Goal: Transaction & Acquisition: Purchase product/service

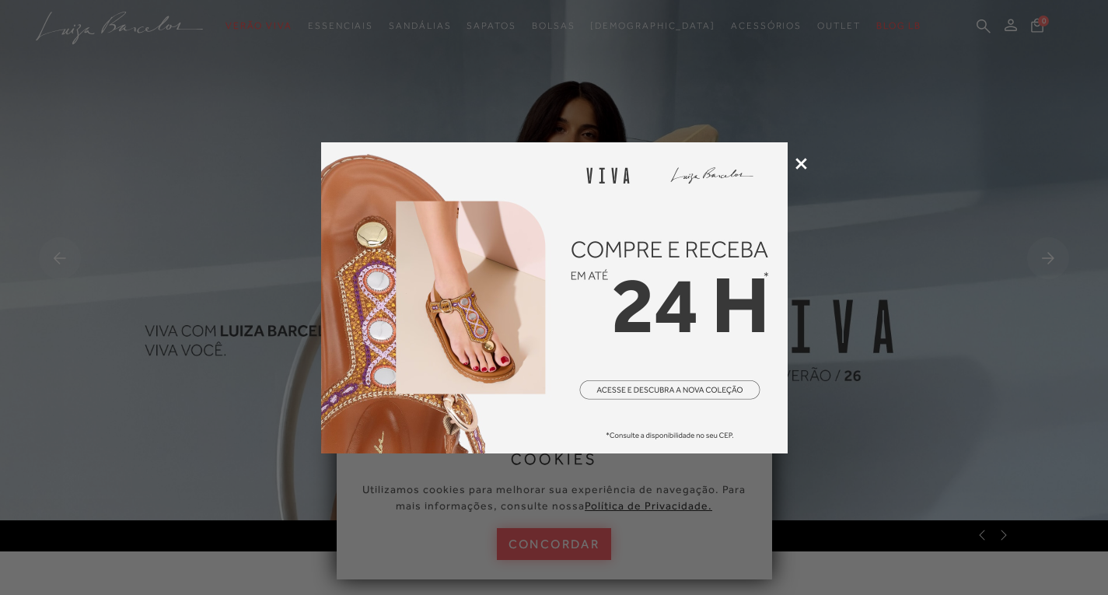
click at [799, 161] on icon at bounding box center [802, 164] width 12 height 12
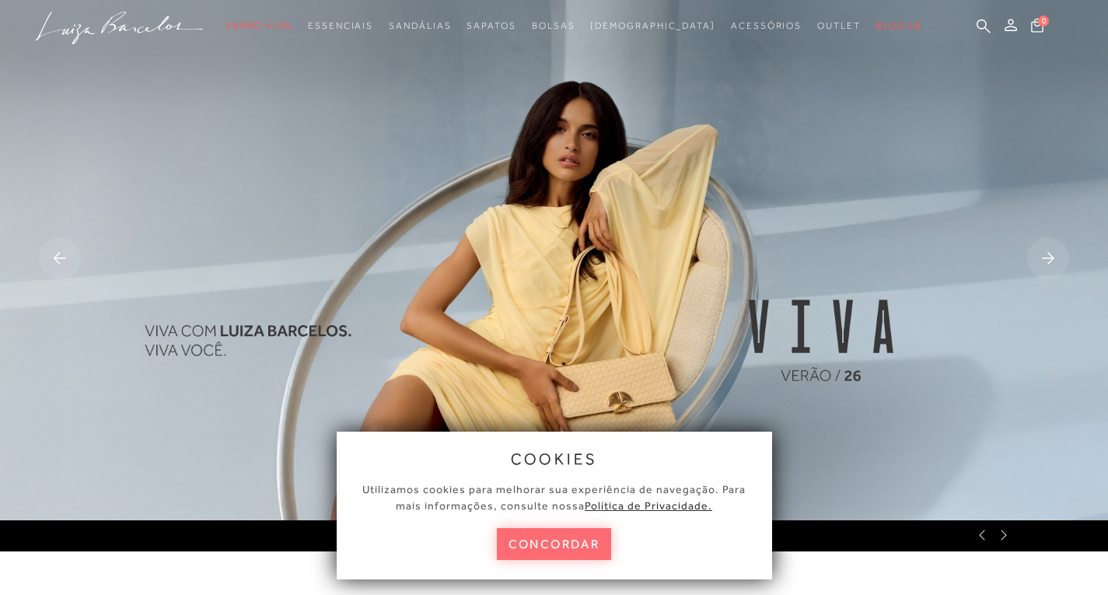
click at [582, 545] on button "concordar" at bounding box center [554, 544] width 115 height 32
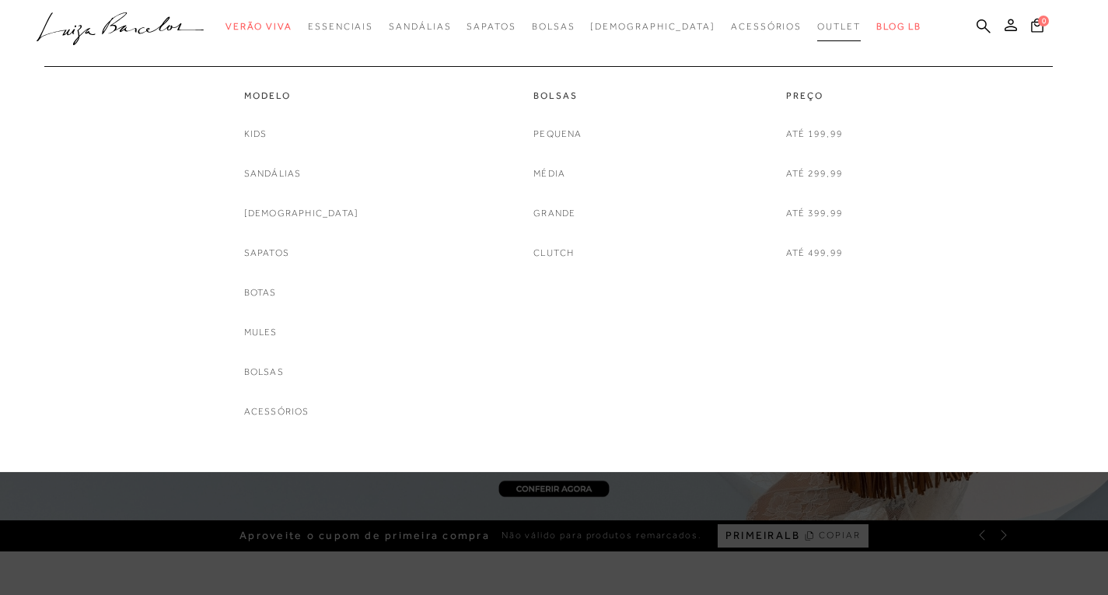
click at [818, 32] on link "Outlet" at bounding box center [840, 26] width 44 height 29
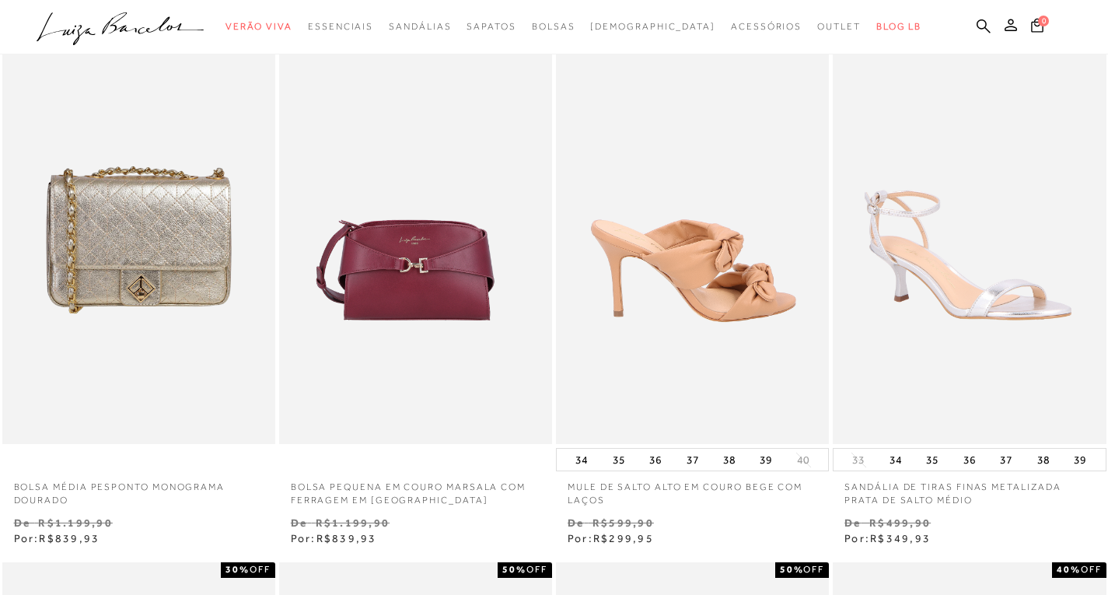
scroll to position [78, 0]
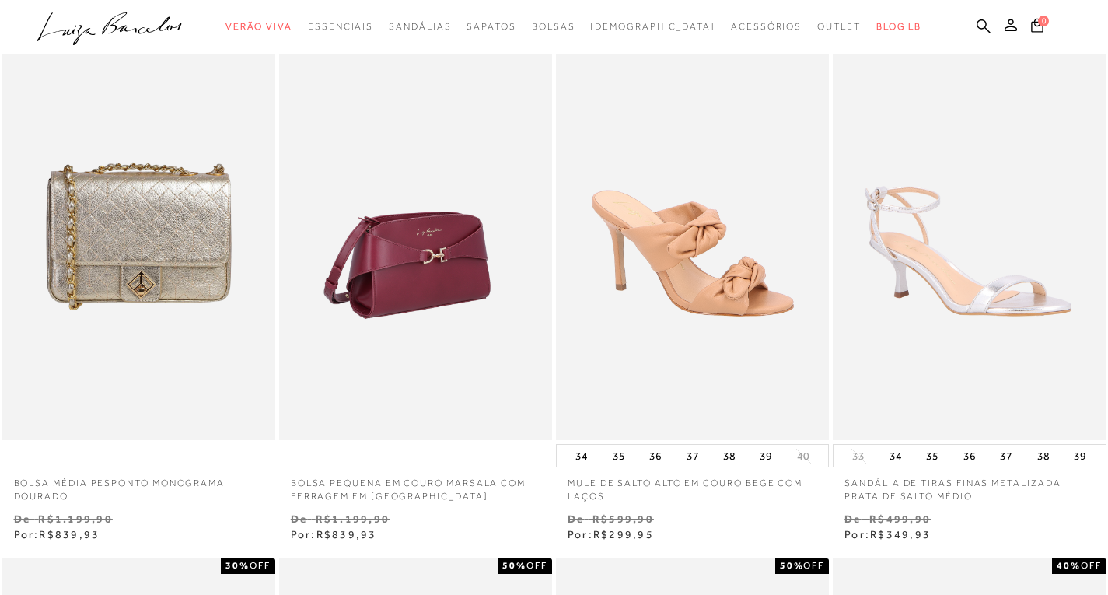
click at [467, 262] on img at bounding box center [416, 236] width 271 height 410
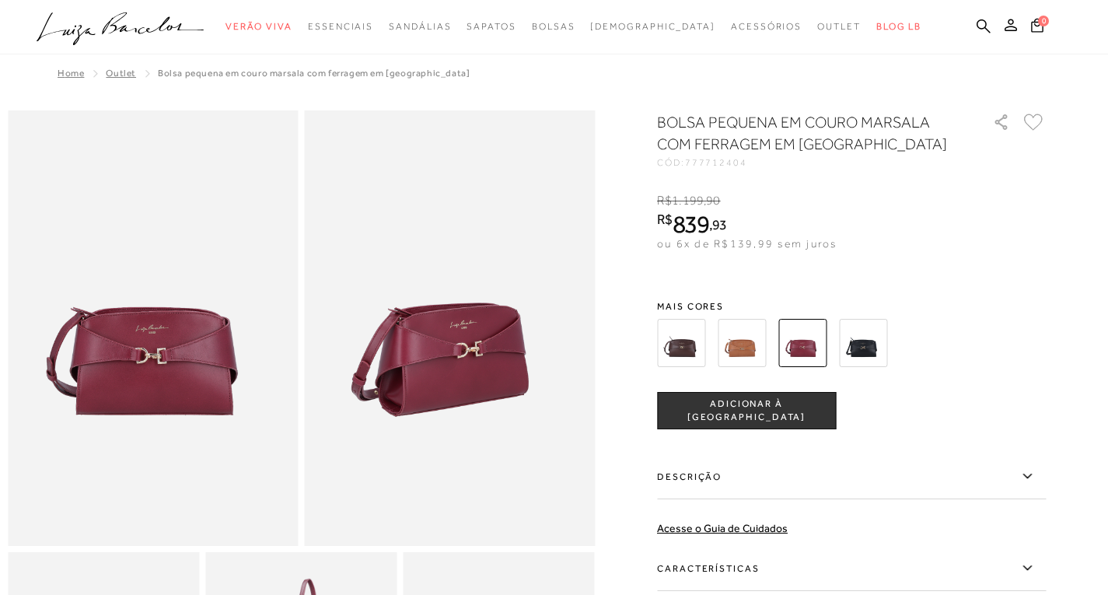
click at [225, 391] on img at bounding box center [153, 328] width 291 height 436
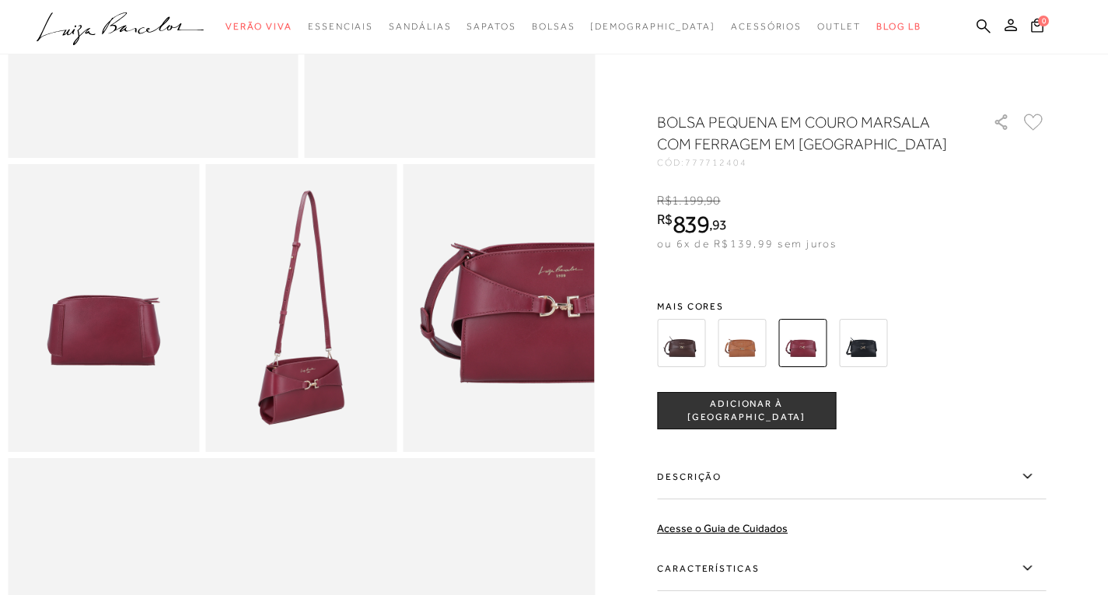
scroll to position [389, 0]
click at [141, 363] on img at bounding box center [103, 306] width 191 height 287
click at [296, 360] on img at bounding box center [300, 306] width 191 height 287
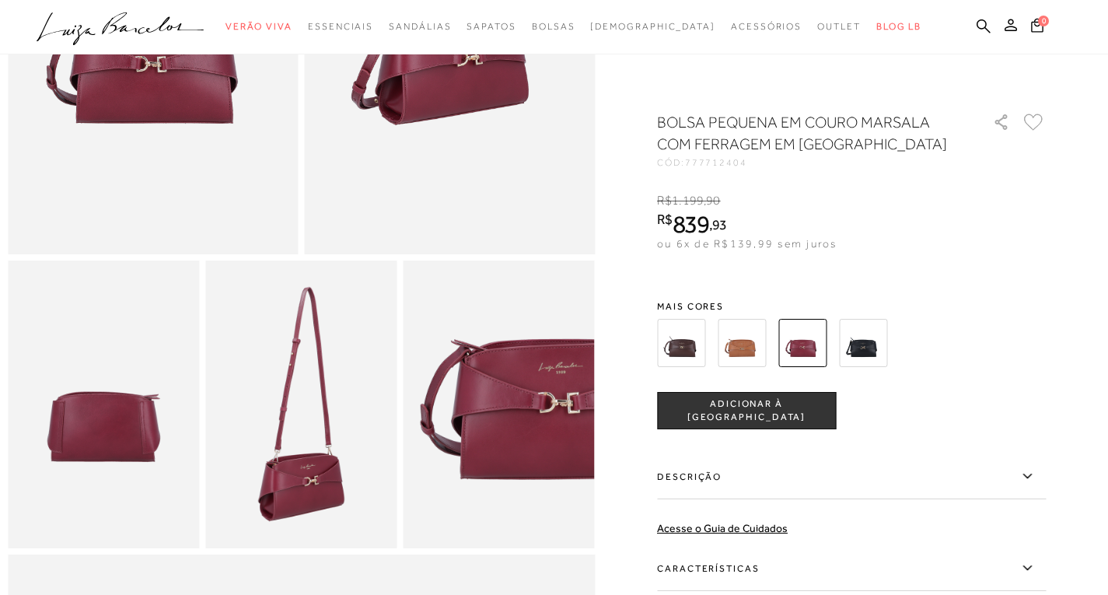
scroll to position [156, 0]
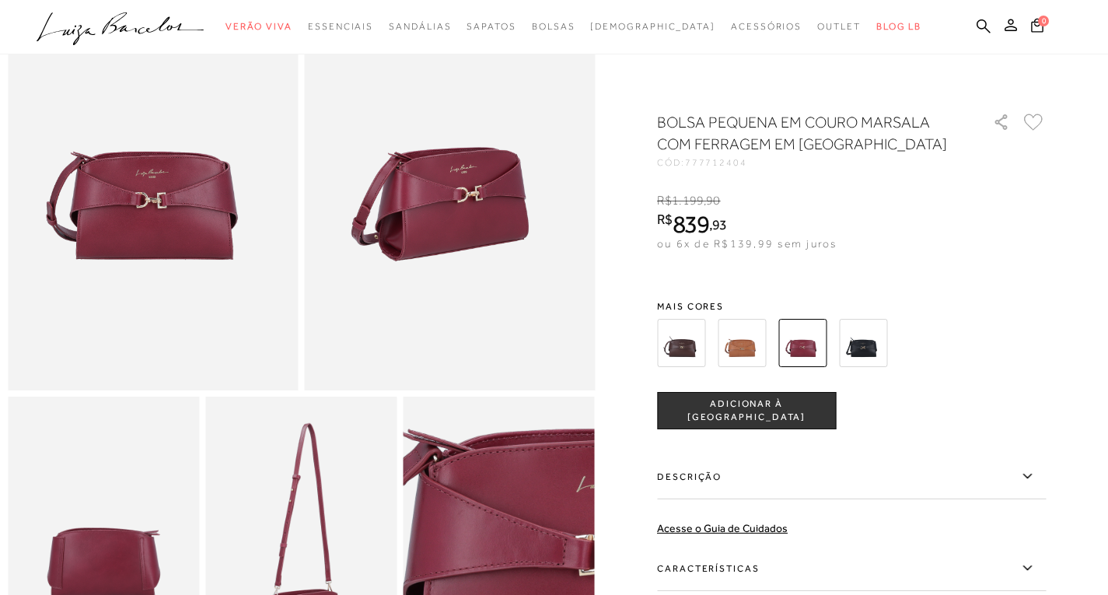
click at [505, 533] on img at bounding box center [497, 559] width 383 height 575
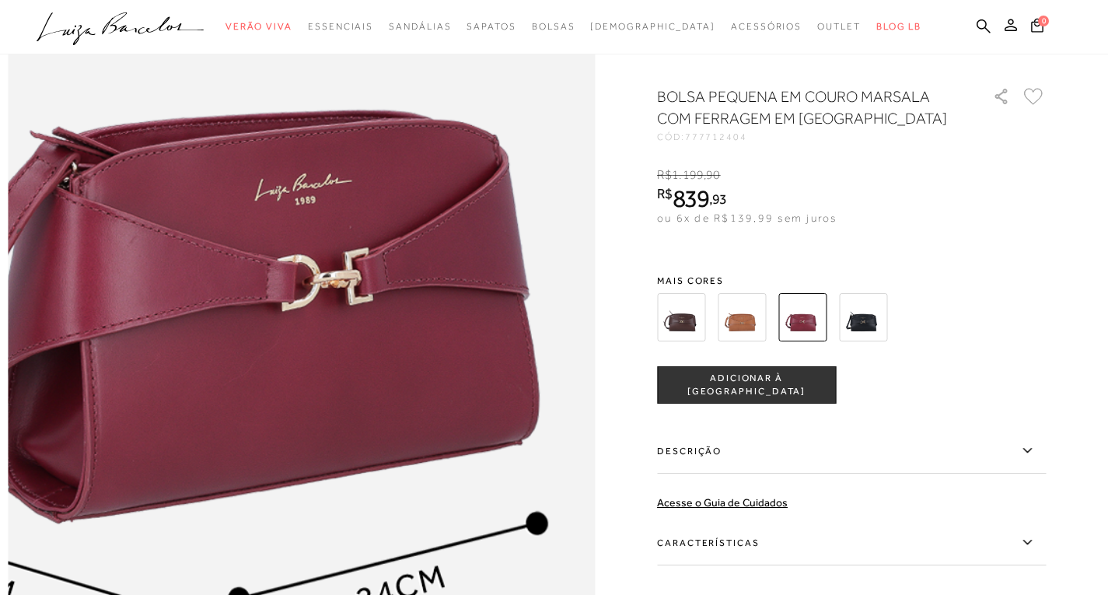
scroll to position [933, 0]
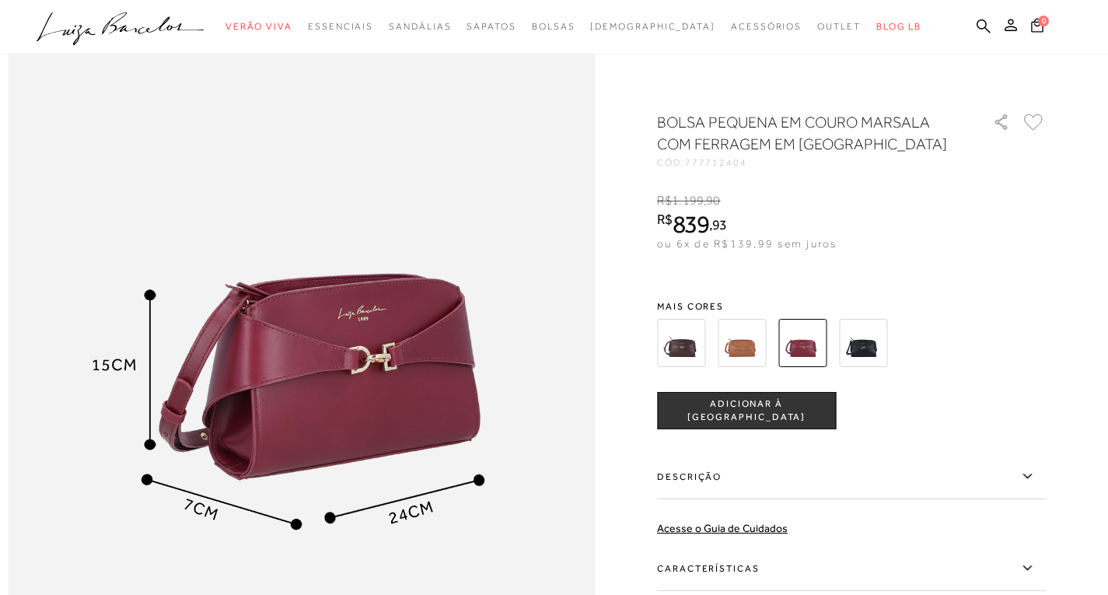
click at [745, 333] on img at bounding box center [742, 343] width 48 height 48
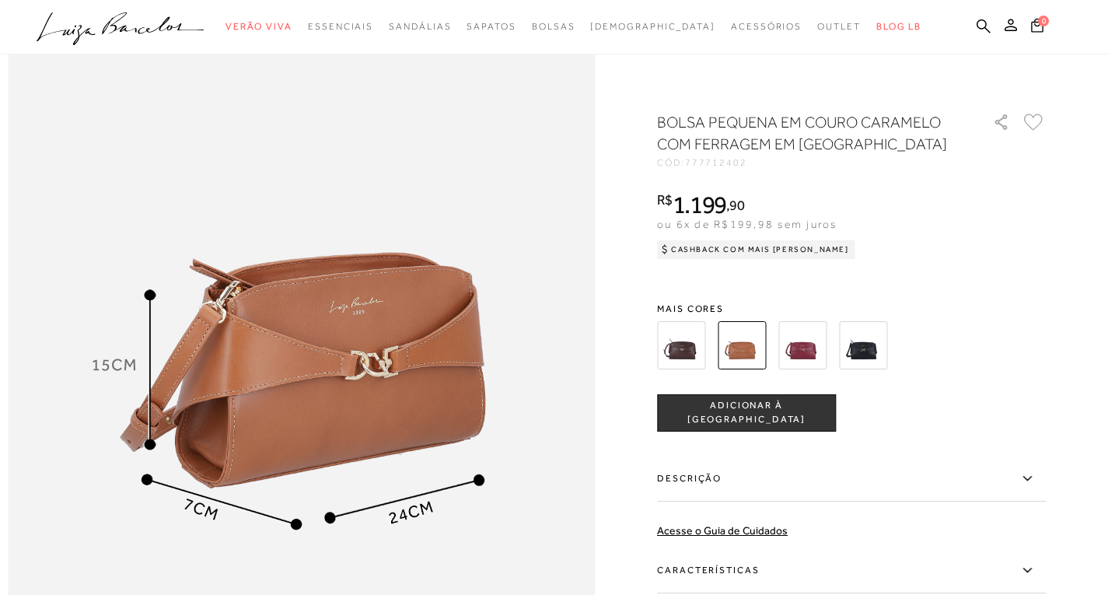
click at [863, 350] on img at bounding box center [863, 345] width 48 height 48
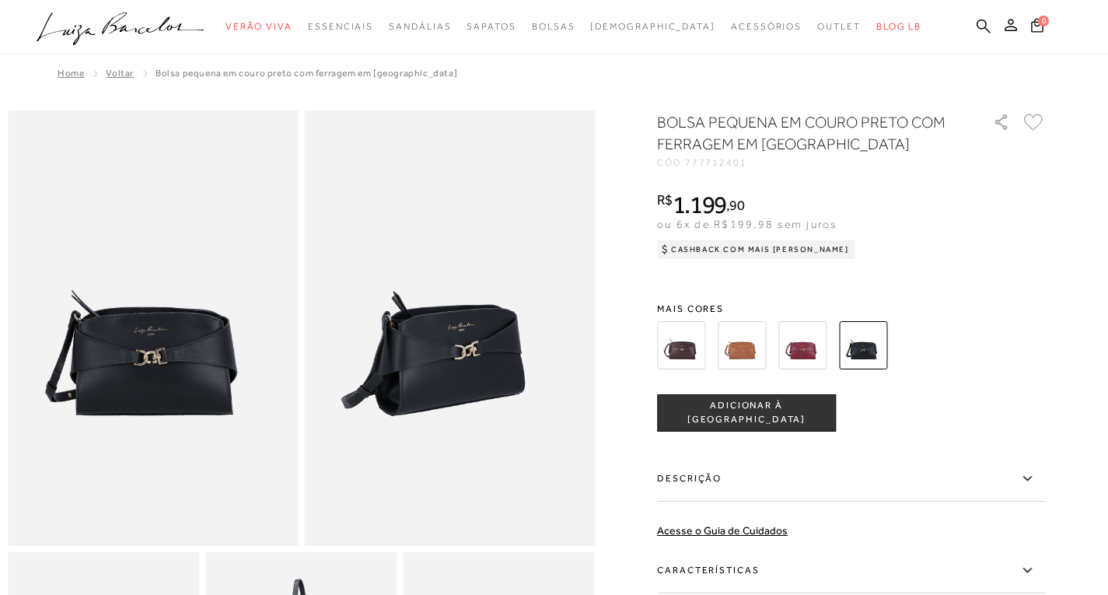
click at [71, 75] on span "Home" at bounding box center [71, 73] width 26 height 11
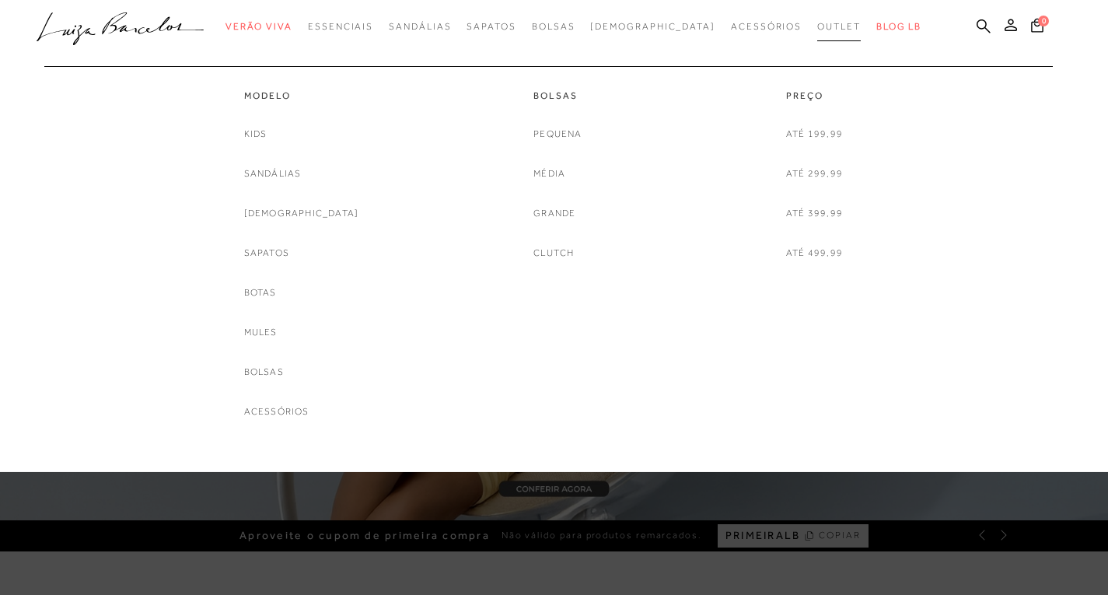
click at [818, 24] on span "Outlet" at bounding box center [840, 26] width 44 height 11
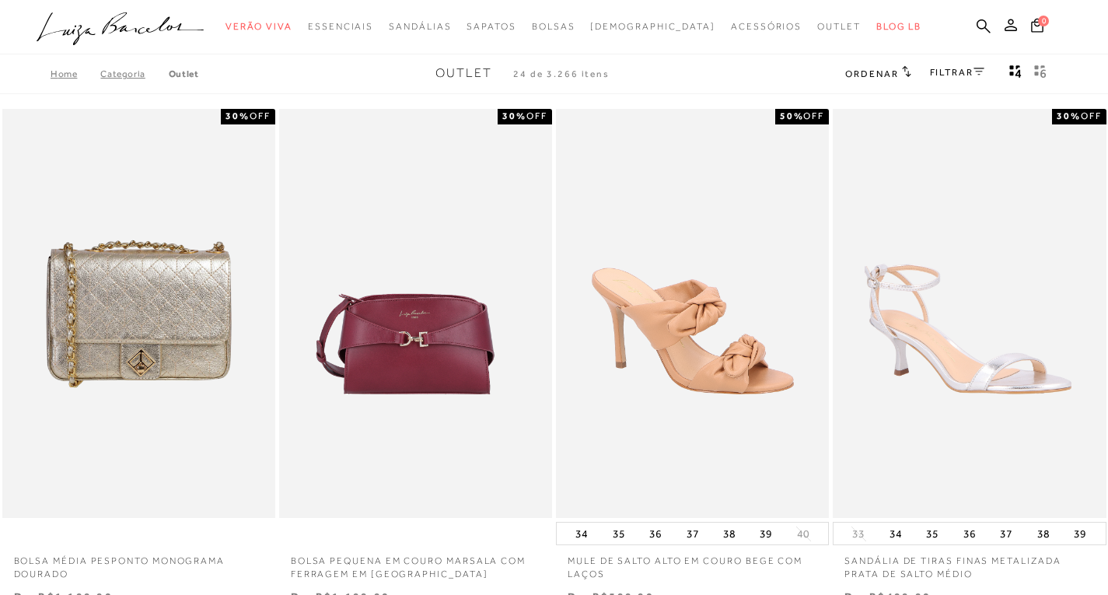
click at [941, 74] on link "FILTRAR" at bounding box center [957, 72] width 54 height 11
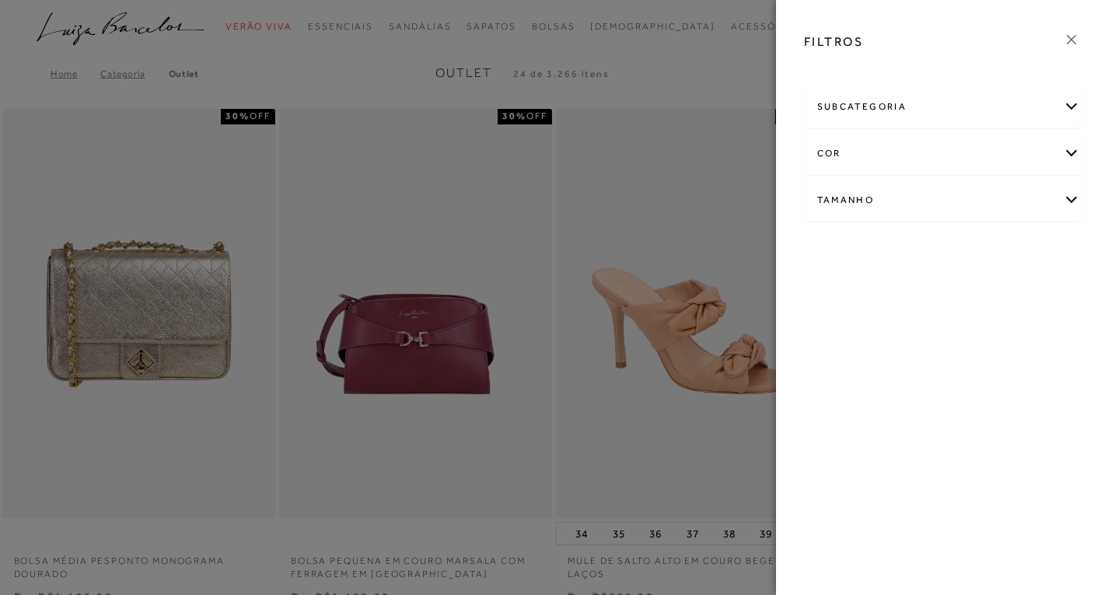
click at [900, 194] on div "Tamanho" at bounding box center [942, 200] width 275 height 41
click at [831, 318] on link "Ver mais..." at bounding box center [846, 318] width 42 height 12
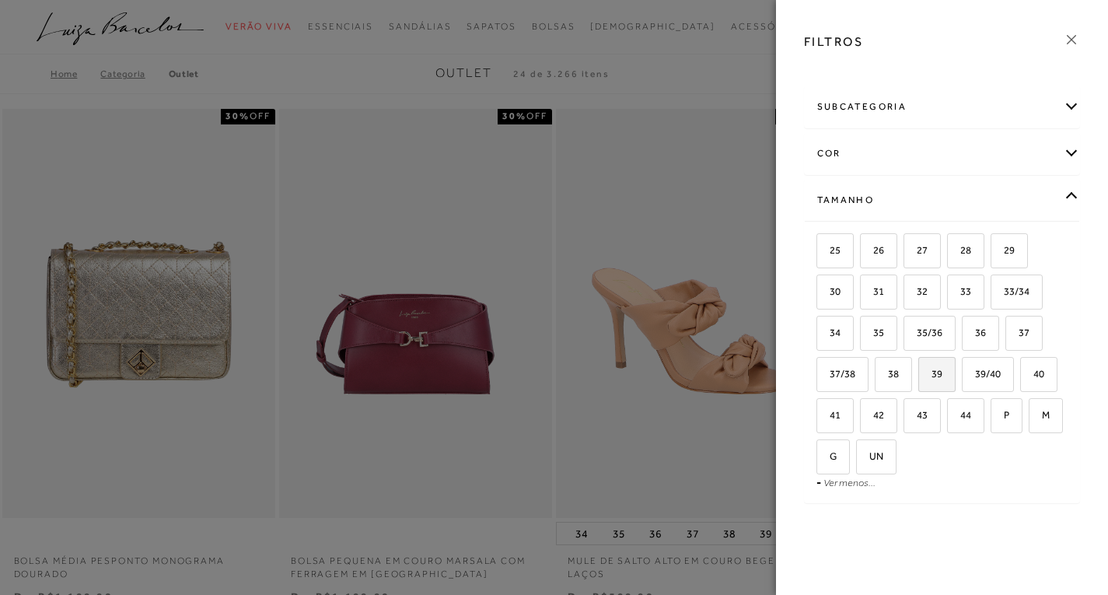
click at [938, 369] on span "39" at bounding box center [931, 374] width 23 height 12
click at [932, 369] on input "39" at bounding box center [924, 377] width 16 height 16
checkbox input "true"
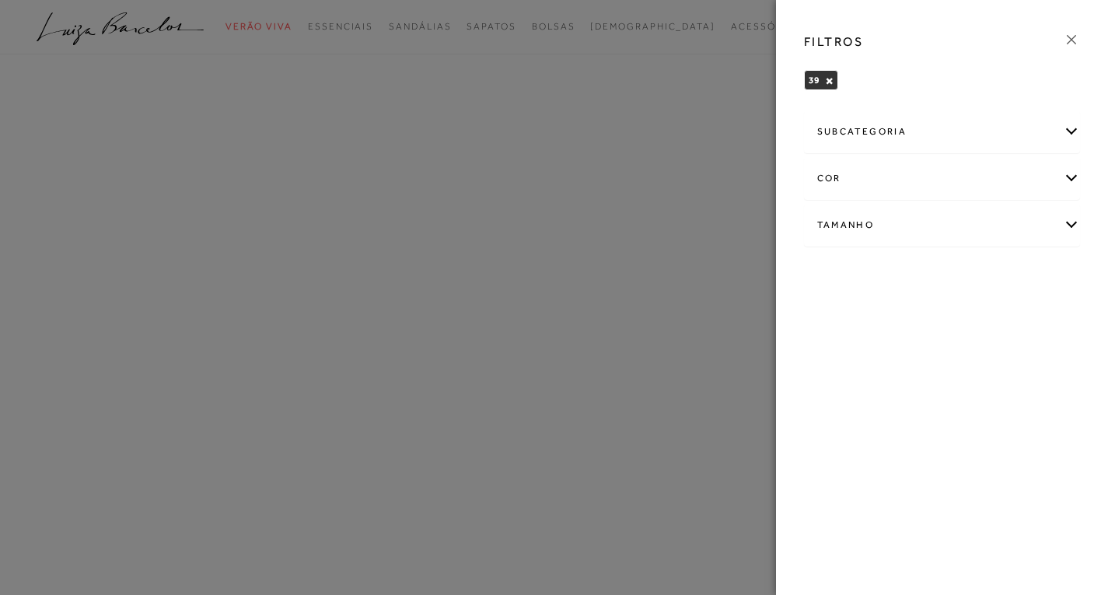
click at [1070, 32] on icon at bounding box center [1071, 39] width 17 height 17
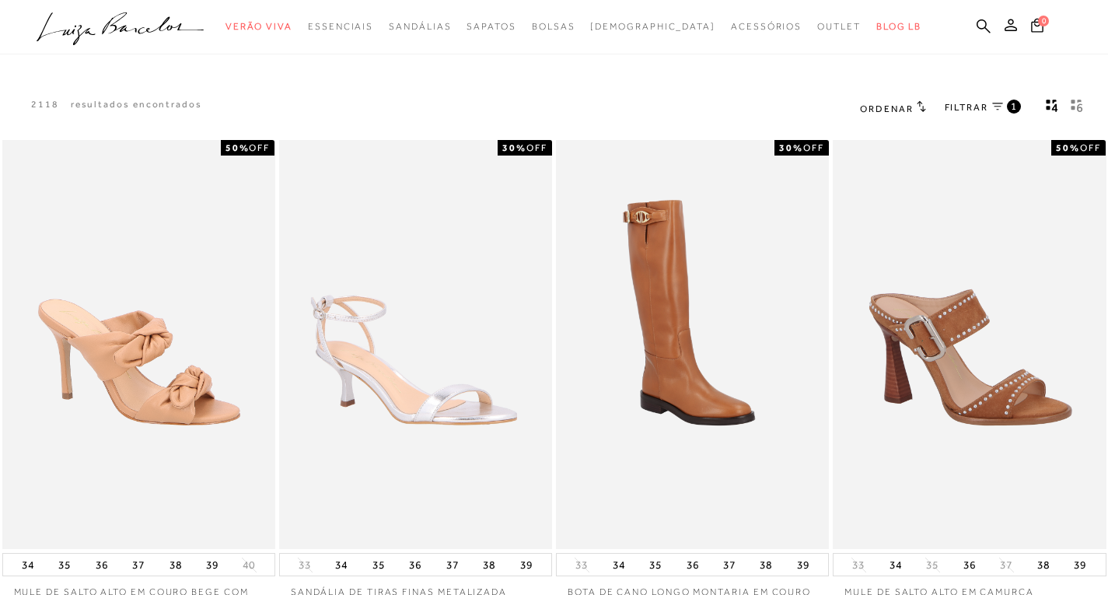
click at [979, 108] on span "FILTRAR" at bounding box center [967, 107] width 44 height 13
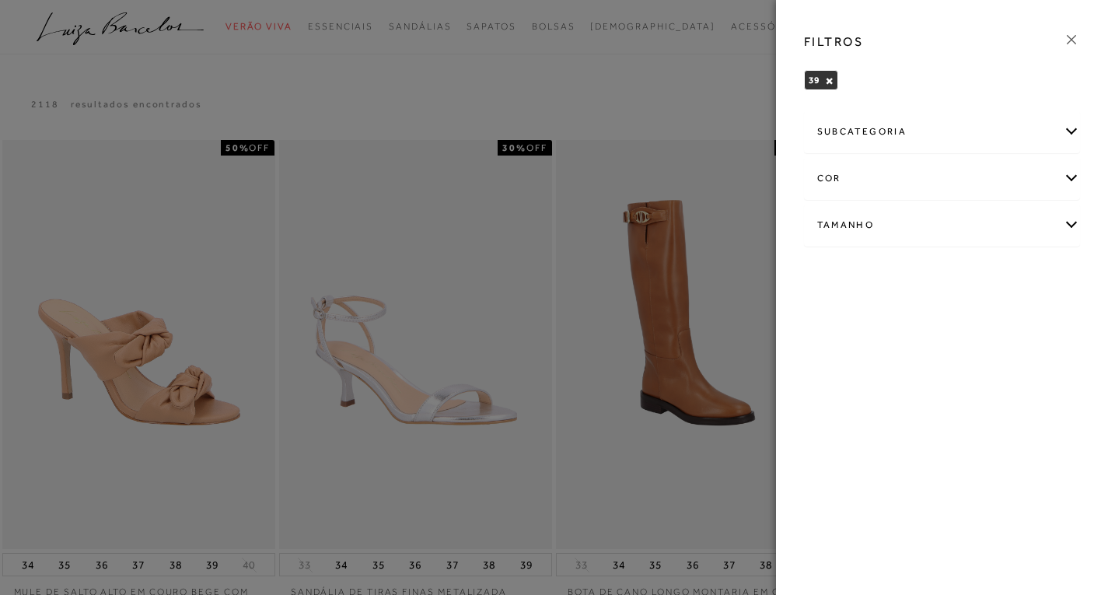
click at [1075, 136] on div "subcategoria" at bounding box center [942, 131] width 275 height 41
click at [878, 173] on span "Preço" at bounding box center [869, 174] width 25 height 12
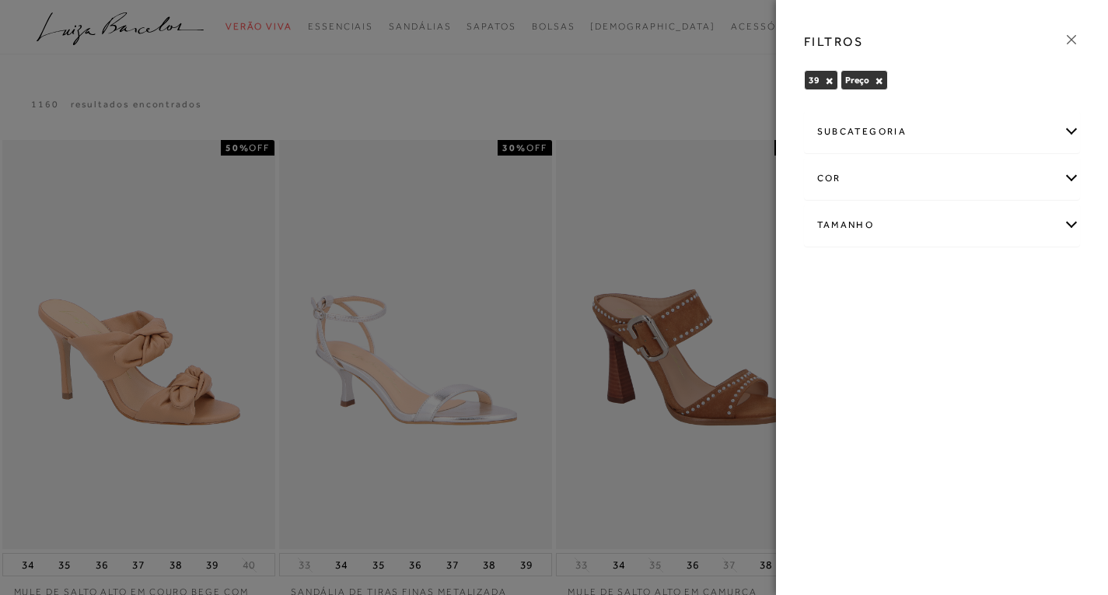
click at [1070, 40] on icon at bounding box center [1071, 39] width 17 height 17
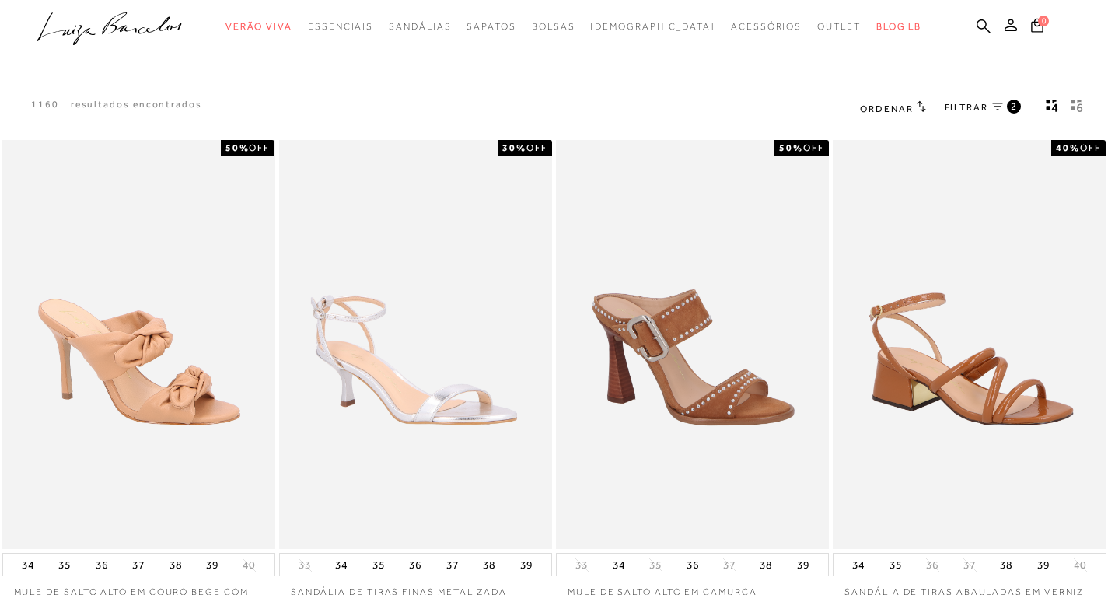
click at [1080, 104] on icon "gridText6Desc" at bounding box center [1079, 107] width 5 height 9
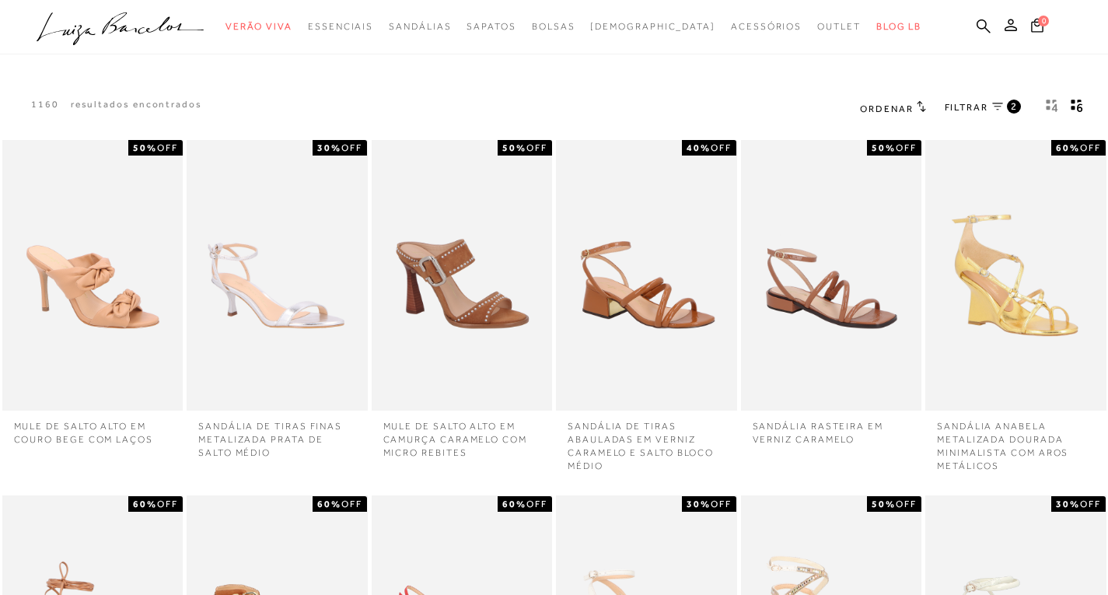
click at [1053, 106] on icon "Mostrar 4 produtos por linha" at bounding box center [1052, 106] width 12 height 14
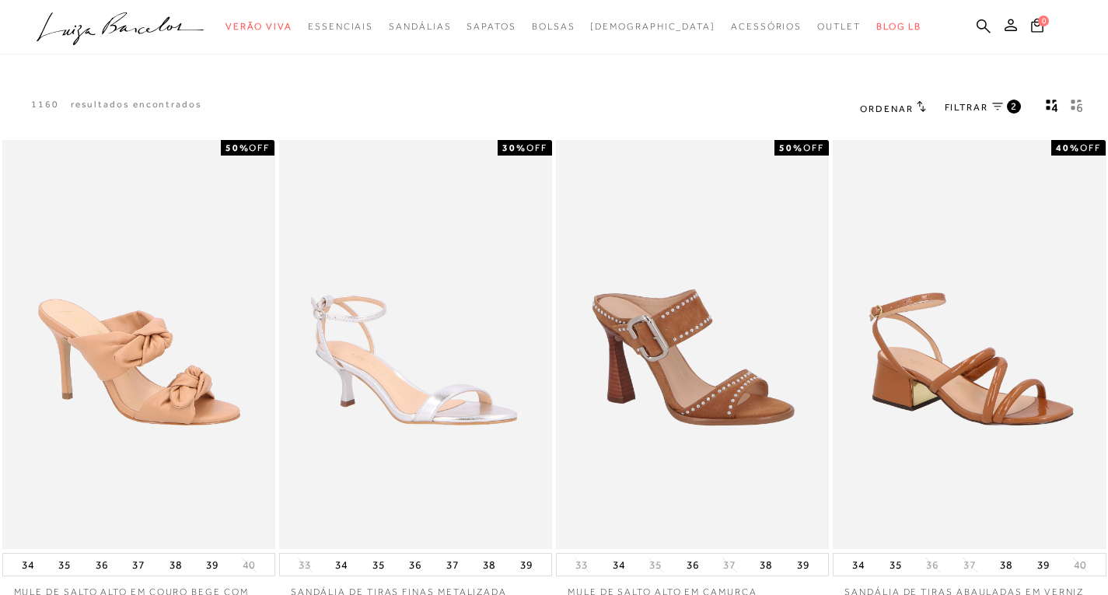
click at [974, 110] on span "FILTRAR" at bounding box center [967, 107] width 44 height 13
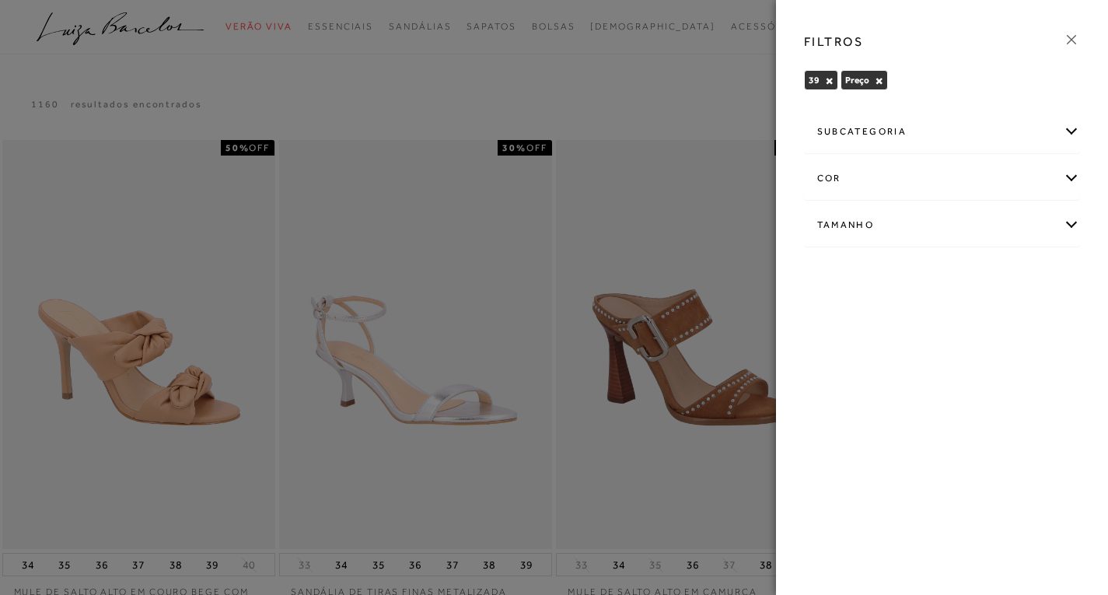
click at [1075, 33] on icon at bounding box center [1071, 39] width 17 height 17
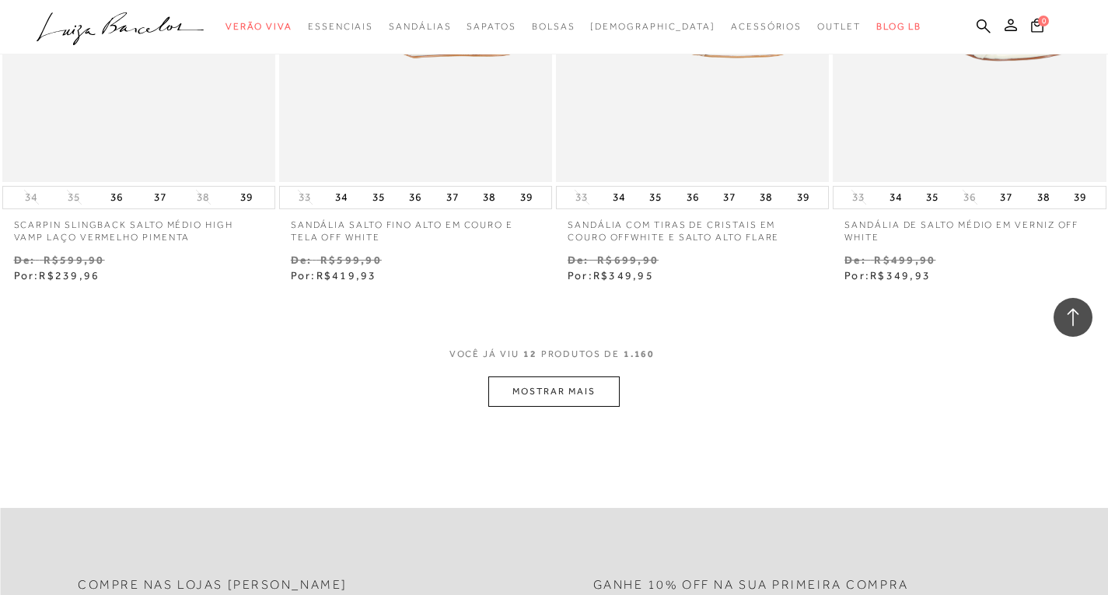
scroll to position [1478, 0]
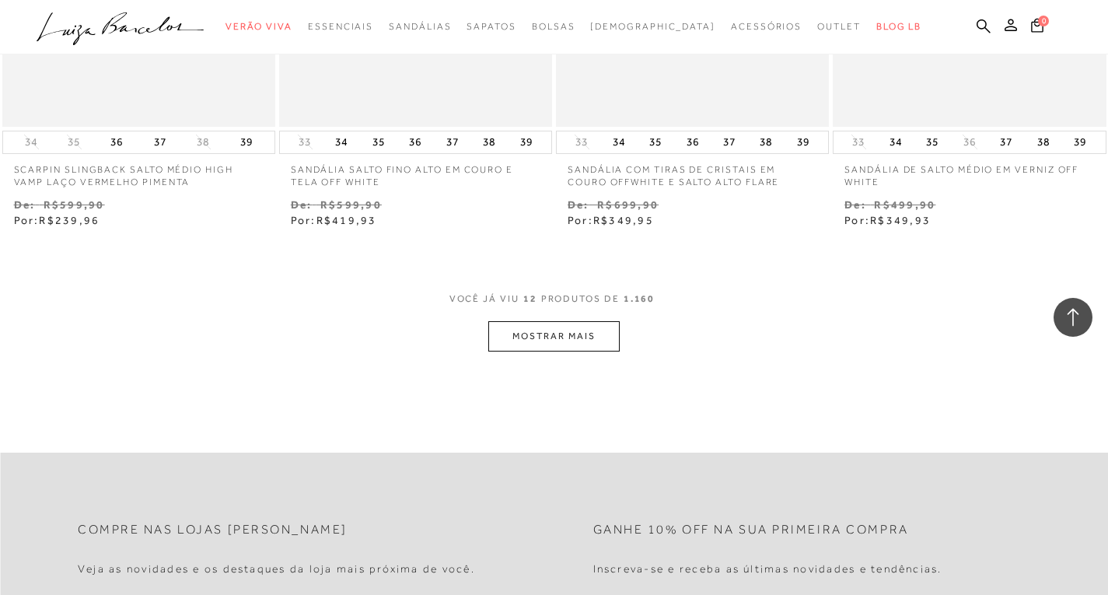
click at [559, 339] on button "MOSTRAR MAIS" at bounding box center [553, 336] width 131 height 30
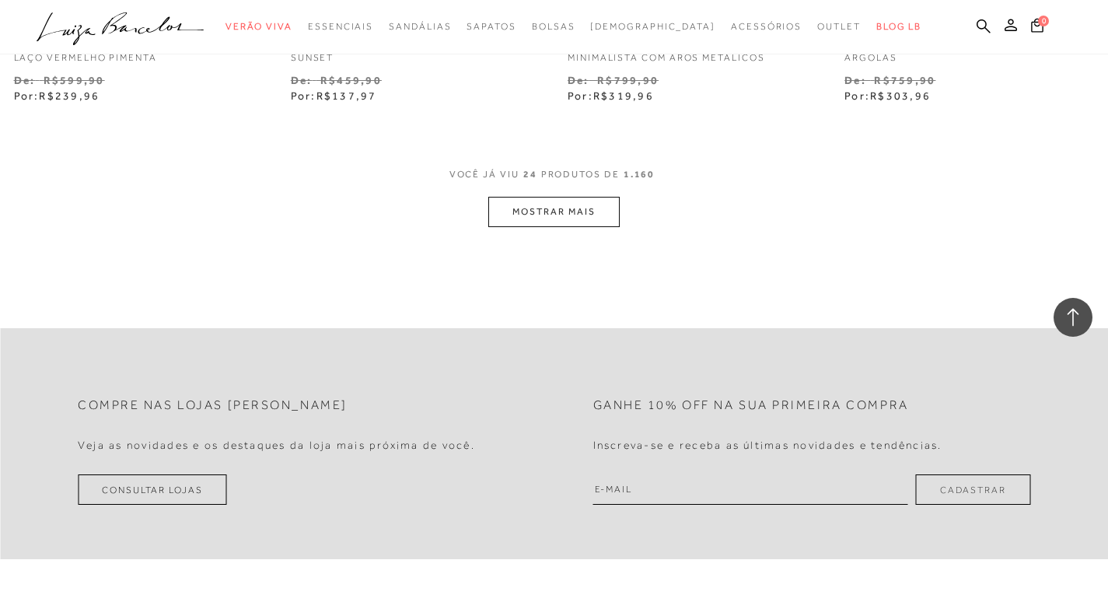
scroll to position [3189, 0]
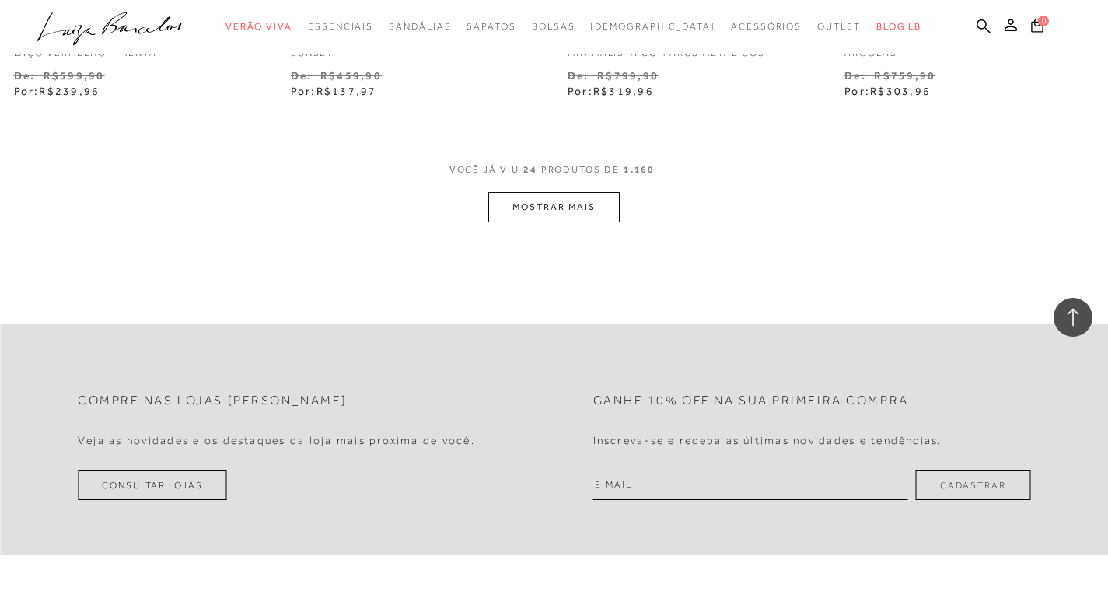
click at [586, 205] on button "MOSTRAR MAIS" at bounding box center [553, 207] width 131 height 30
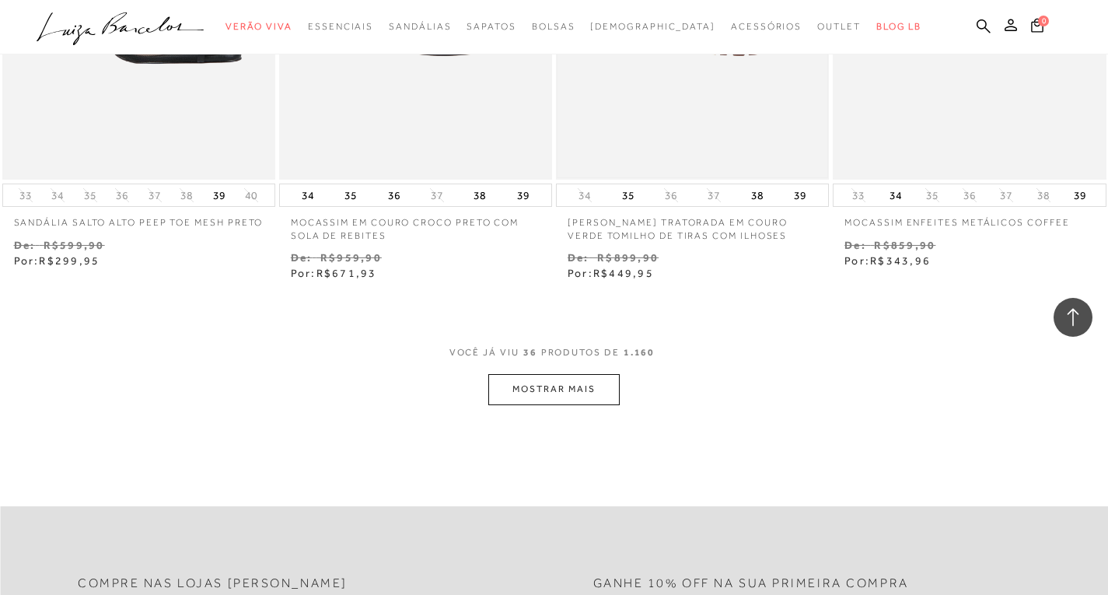
scroll to position [4667, 0]
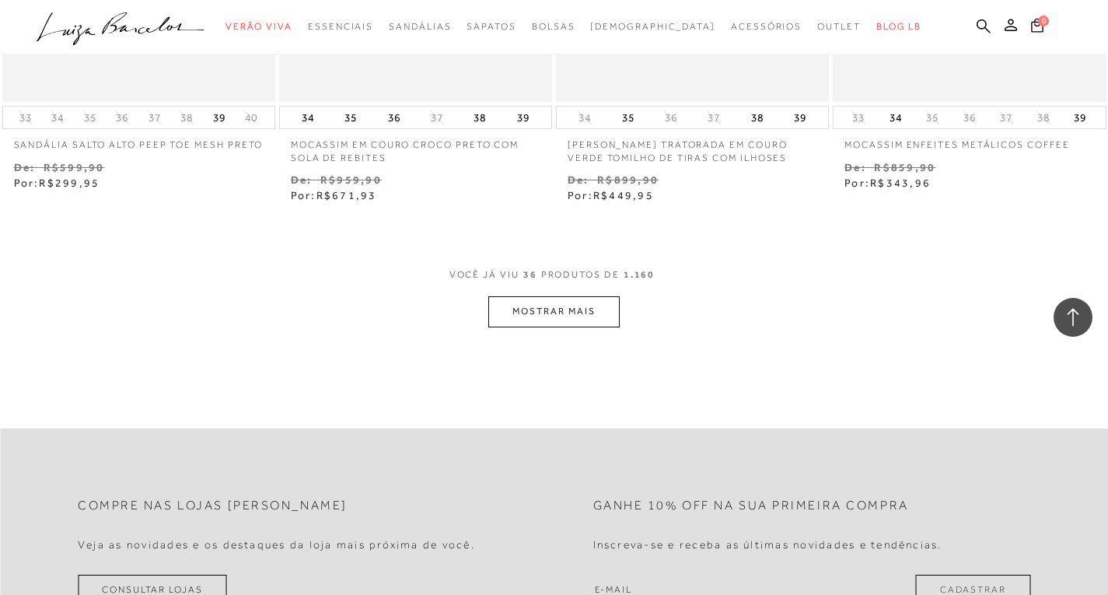
click at [557, 304] on button "MOSTRAR MAIS" at bounding box center [553, 311] width 131 height 30
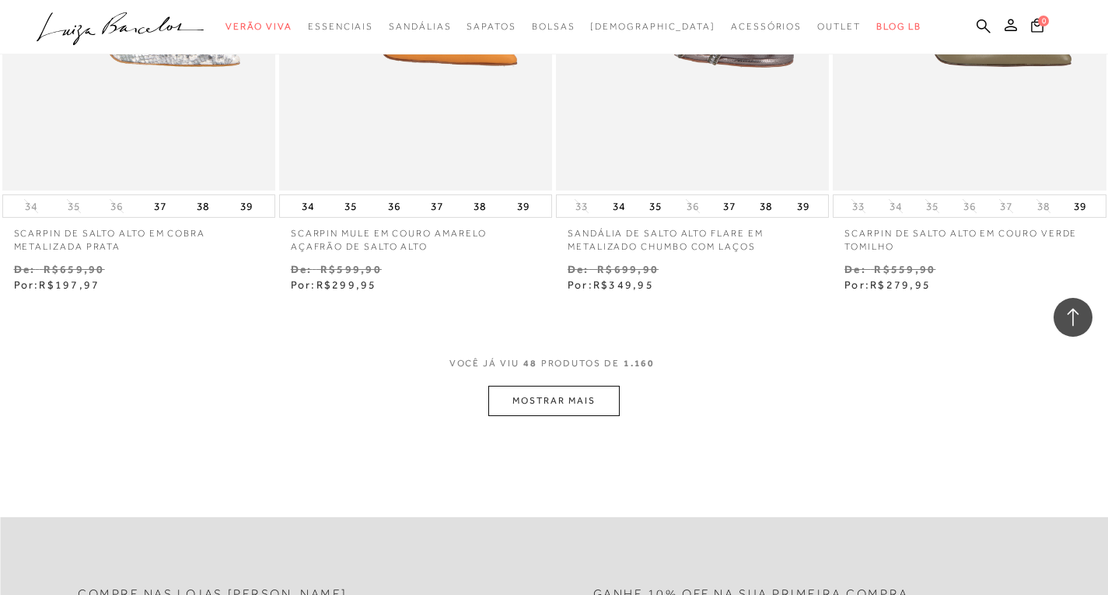
scroll to position [6223, 0]
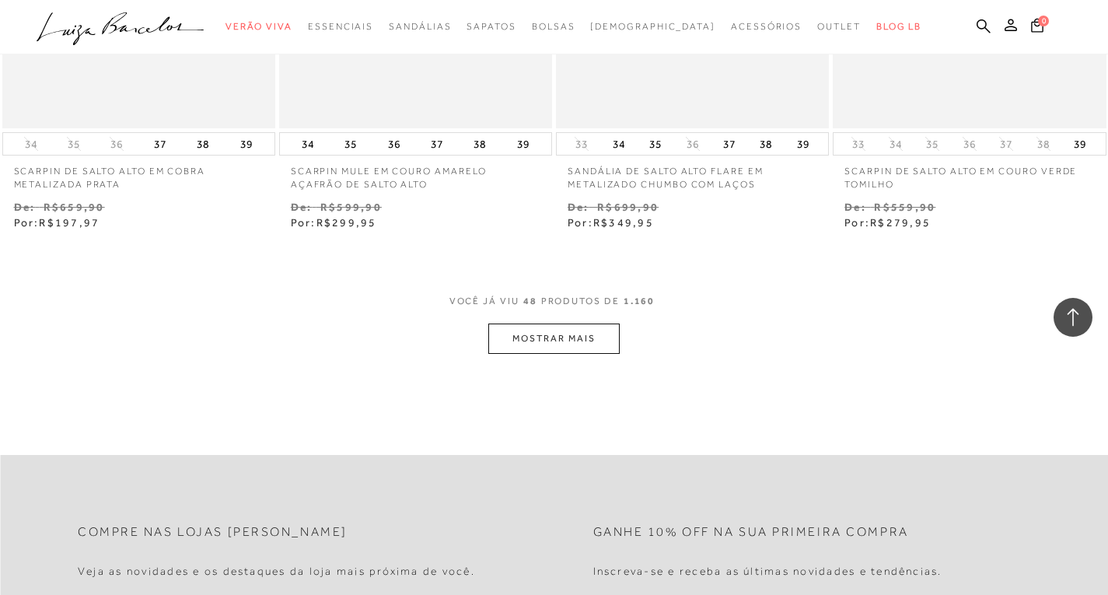
click at [560, 337] on button "MOSTRAR MAIS" at bounding box center [553, 339] width 131 height 30
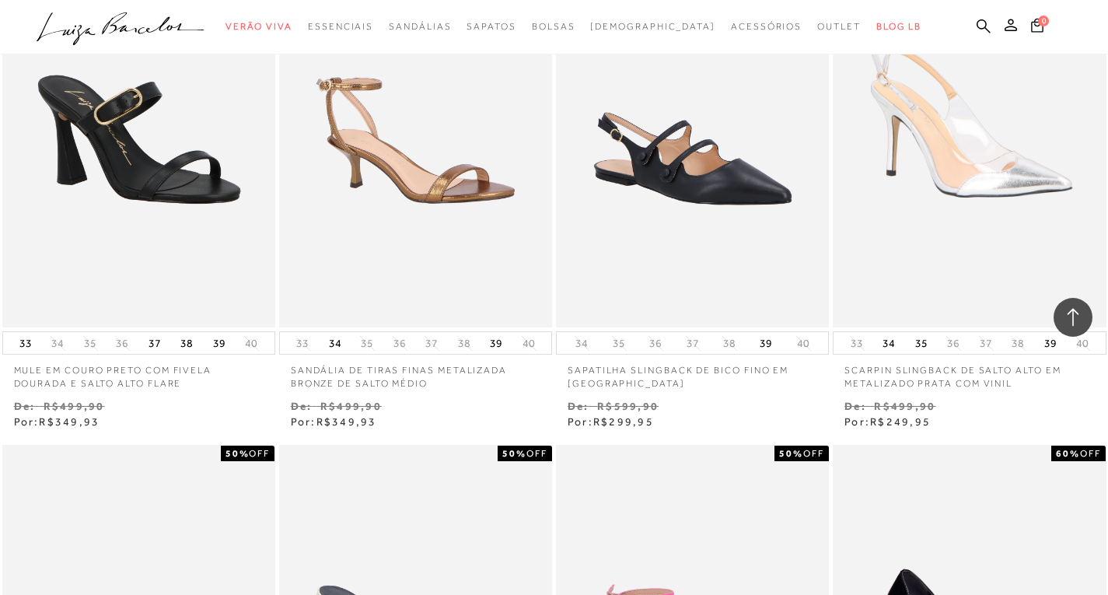
scroll to position [6690, 0]
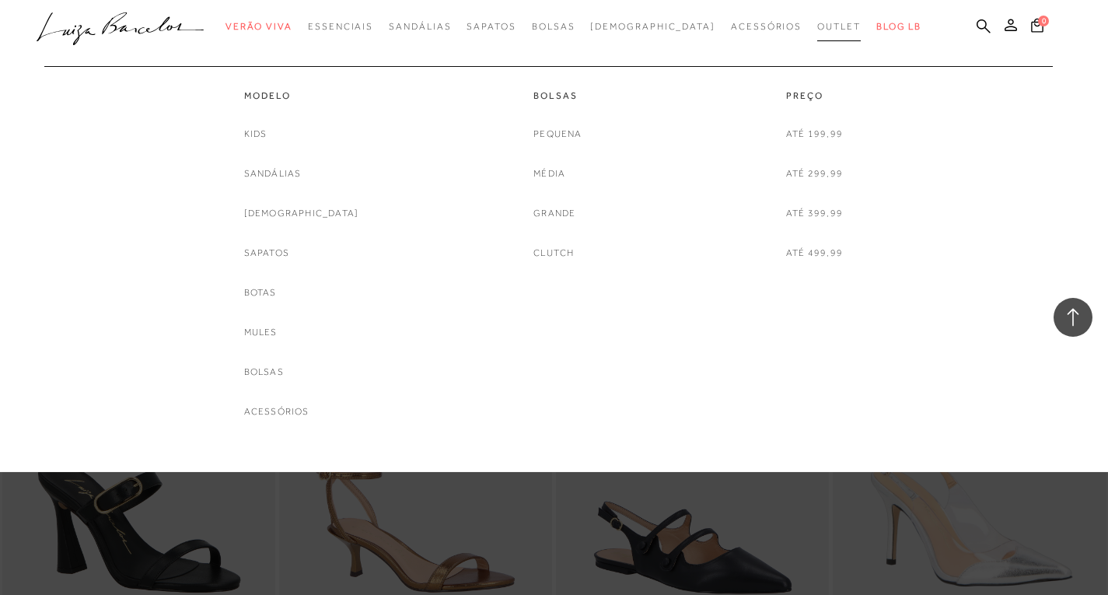
click at [818, 29] on span "Outlet" at bounding box center [840, 26] width 44 height 11
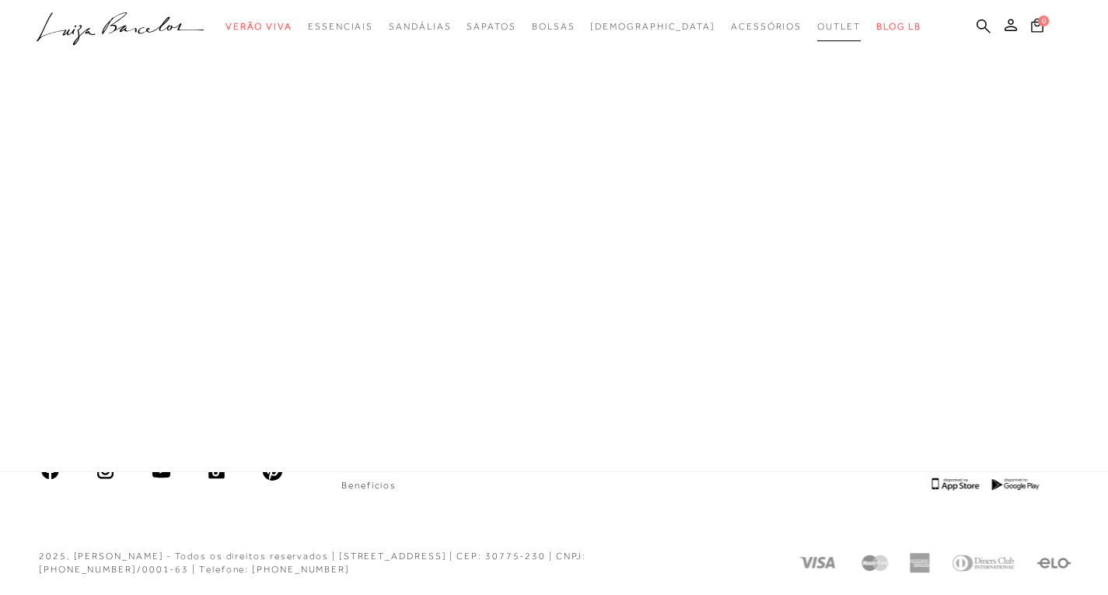
scroll to position [811, 0]
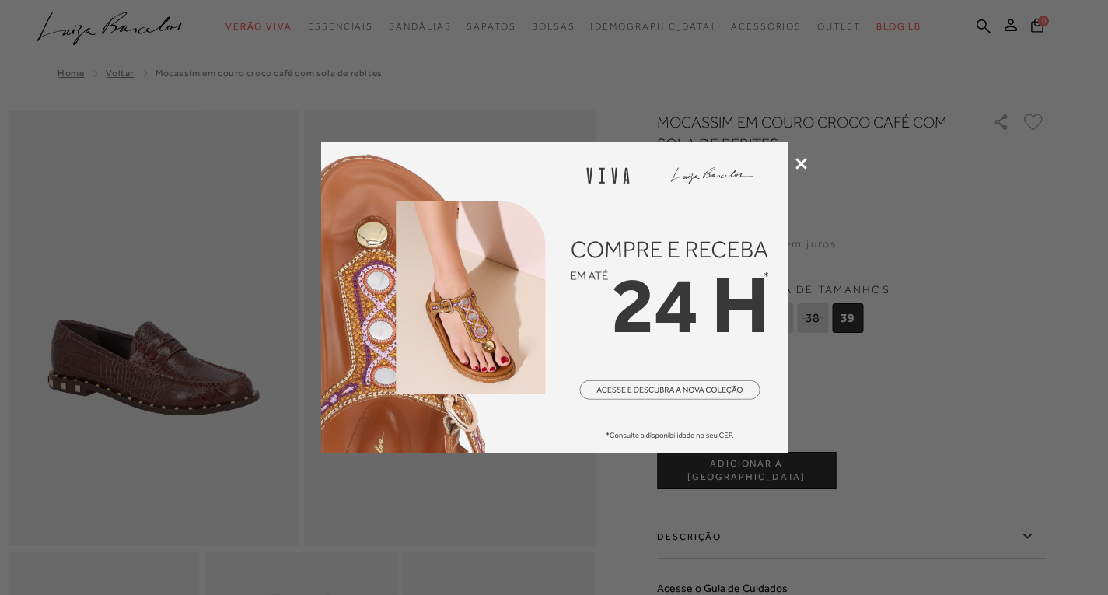
click at [802, 158] on icon at bounding box center [802, 164] width 12 height 12
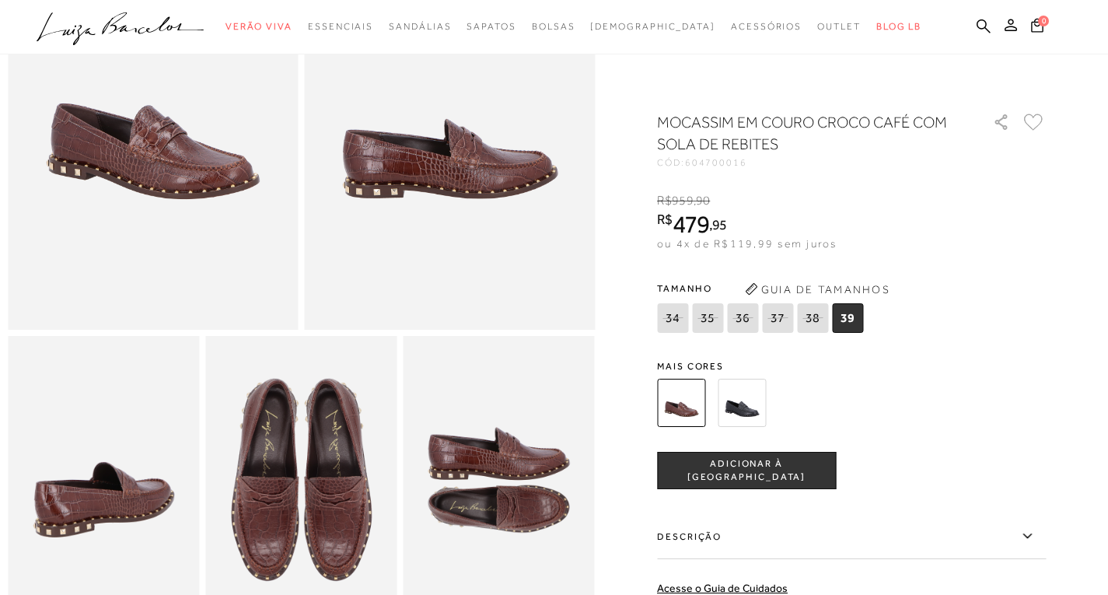
scroll to position [233, 0]
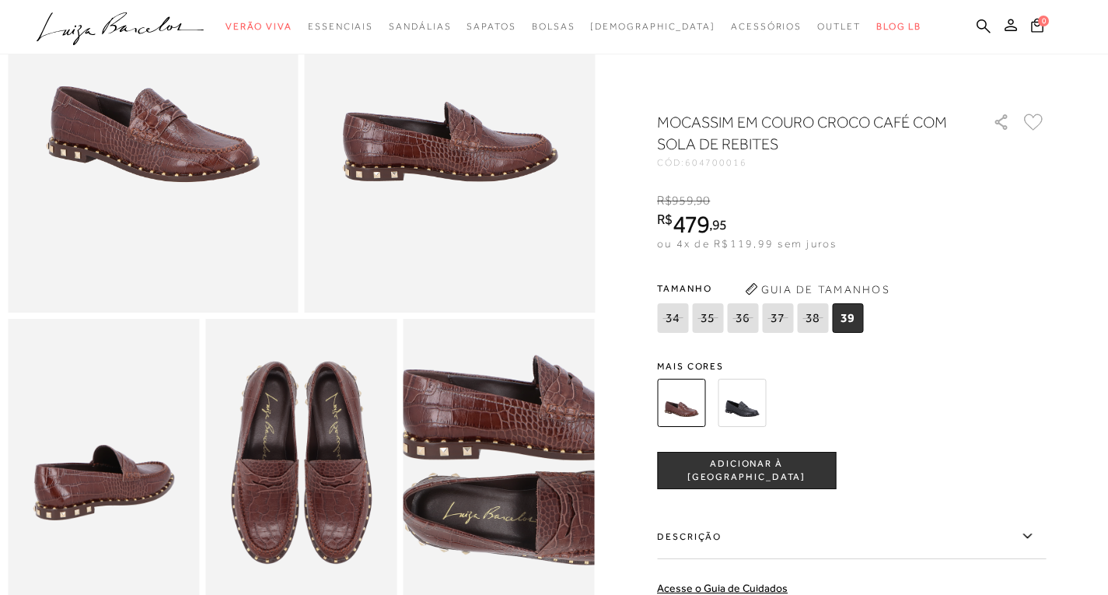
click at [460, 477] on img at bounding box center [540, 460] width 383 height 575
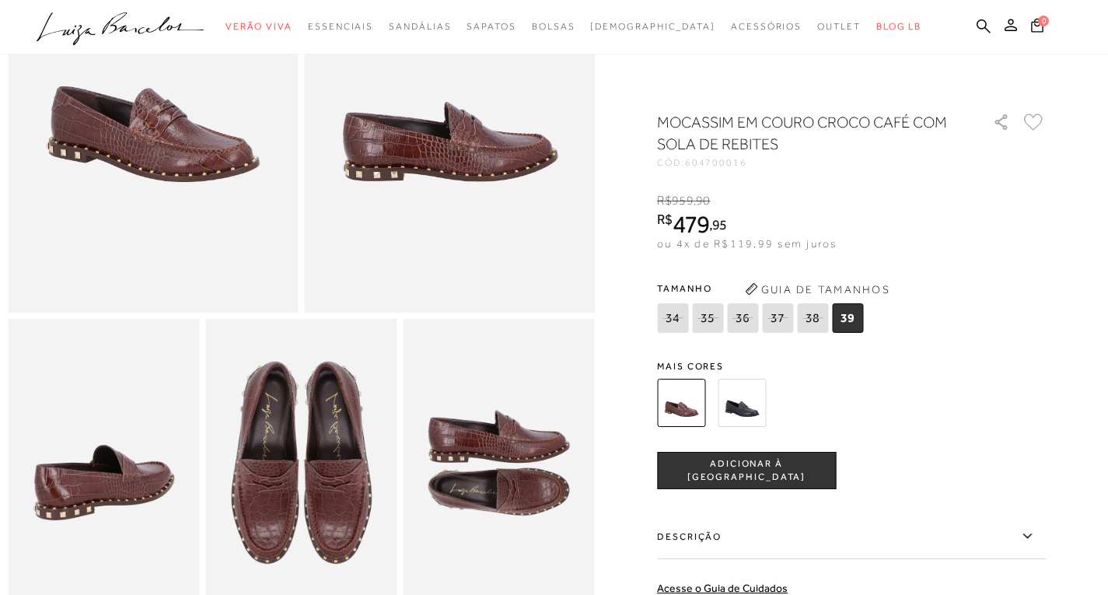
click at [735, 406] on img at bounding box center [742, 403] width 48 height 48
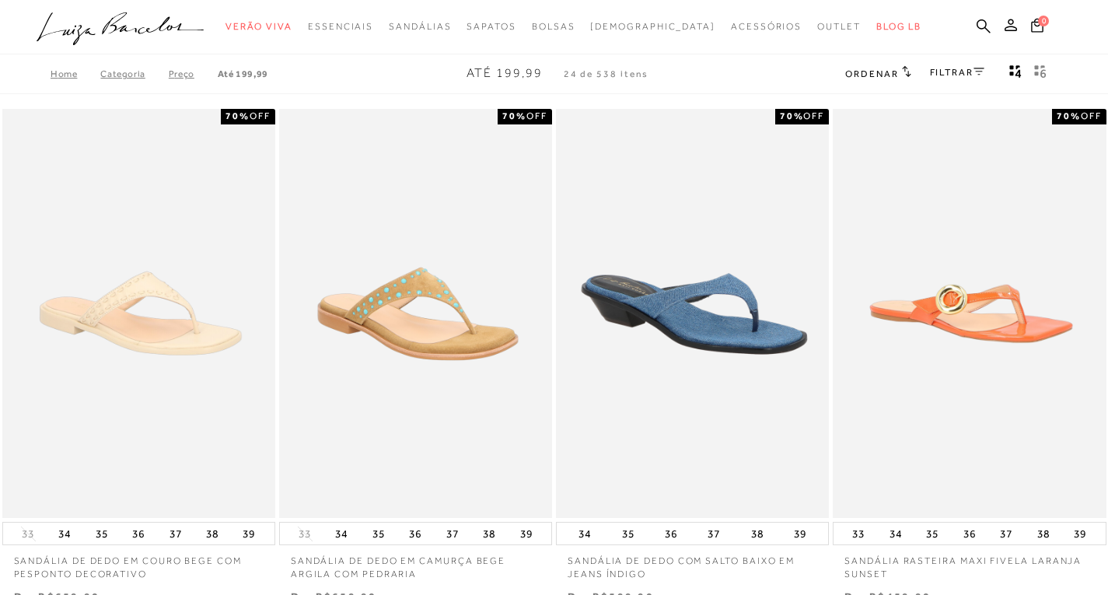
click at [946, 68] on link "FILTRAR" at bounding box center [957, 72] width 54 height 11
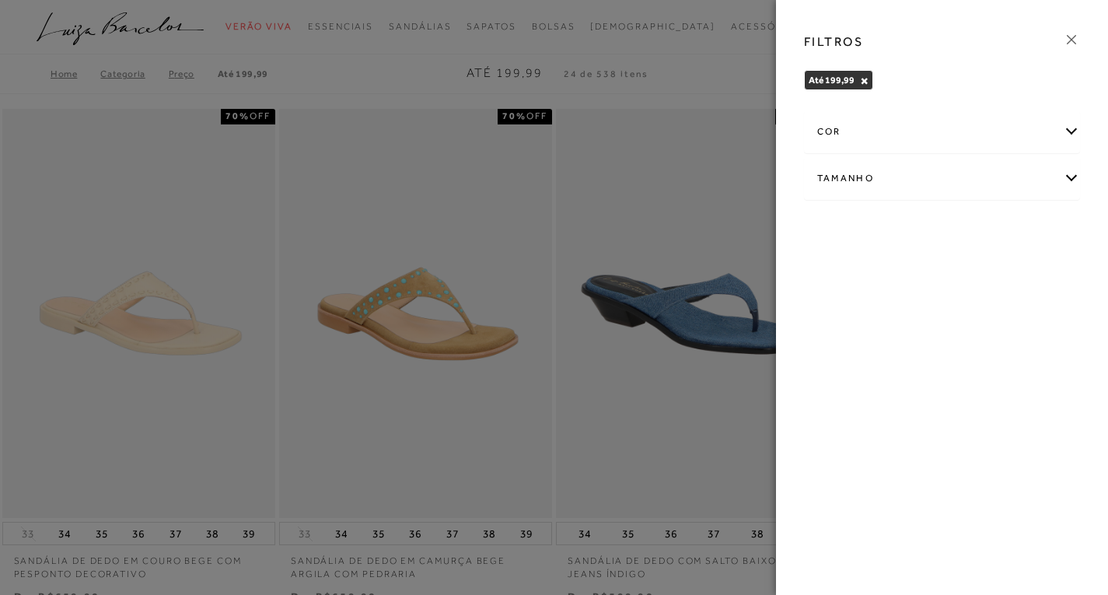
click at [1053, 177] on div "Tamanho" at bounding box center [942, 178] width 275 height 41
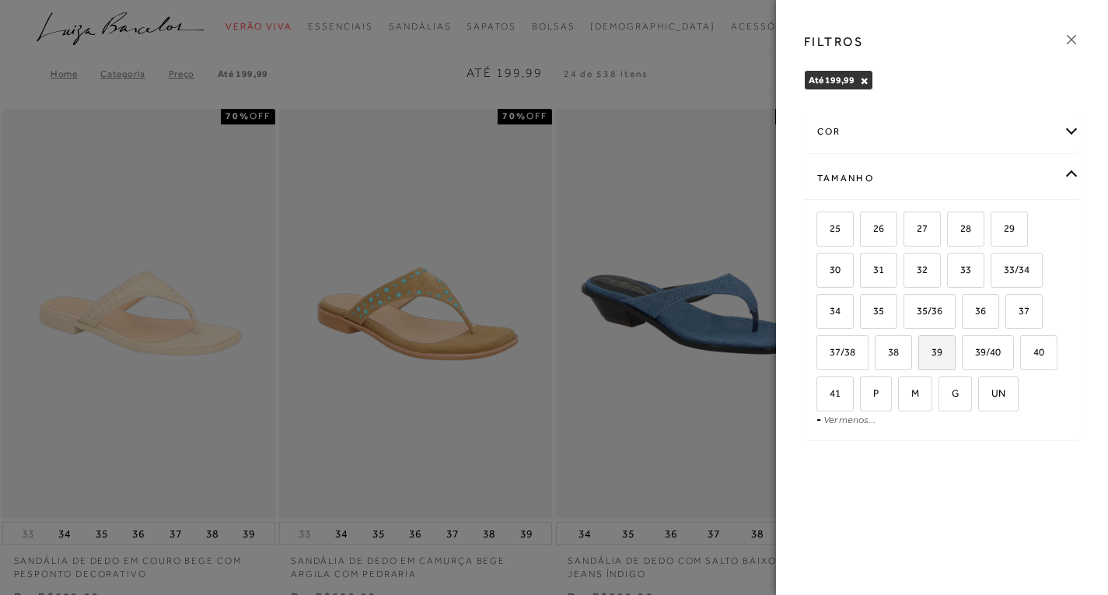
click at [934, 352] on span "39" at bounding box center [931, 352] width 23 height 12
click at [932, 352] on input "39" at bounding box center [924, 355] width 16 height 16
checkbox input "true"
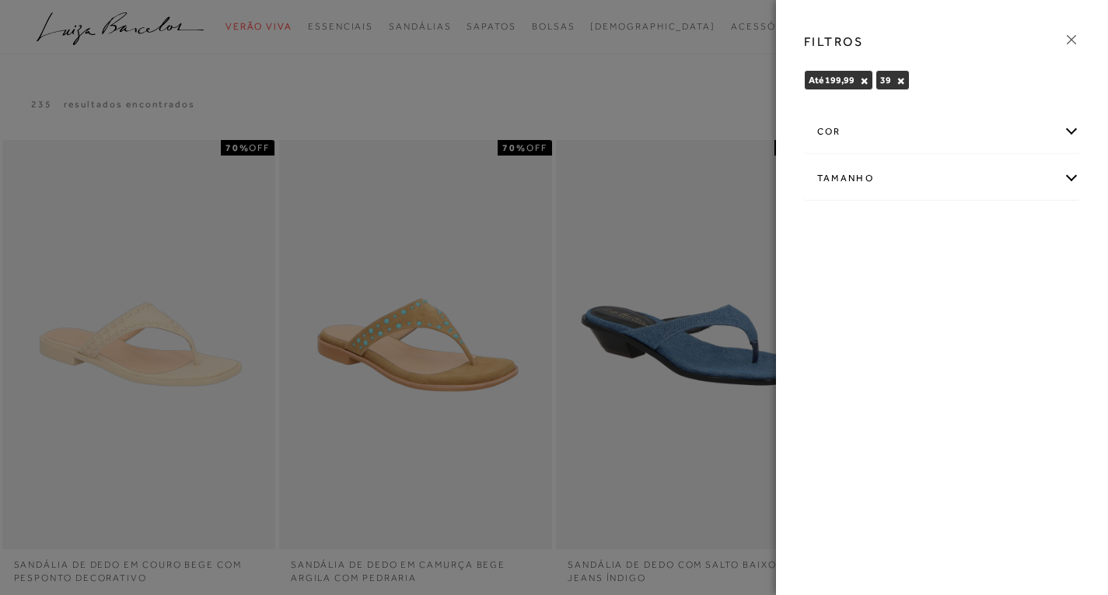
click at [1077, 34] on icon at bounding box center [1071, 39] width 17 height 17
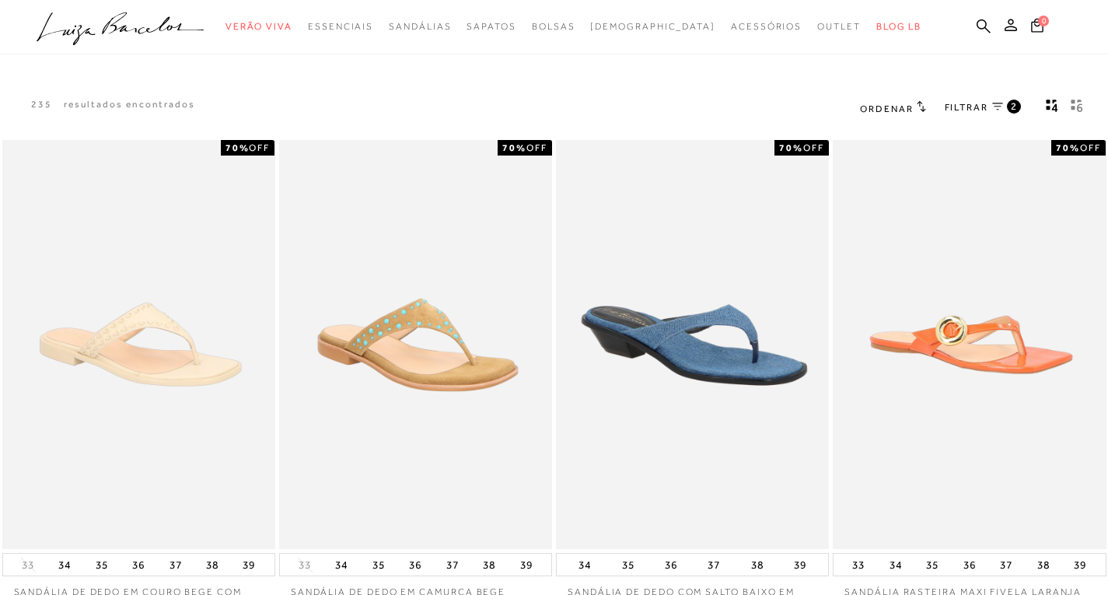
click at [650, 103] on div "235 resultados encontrados Ordenar Padrão" at bounding box center [554, 108] width 1108 height 59
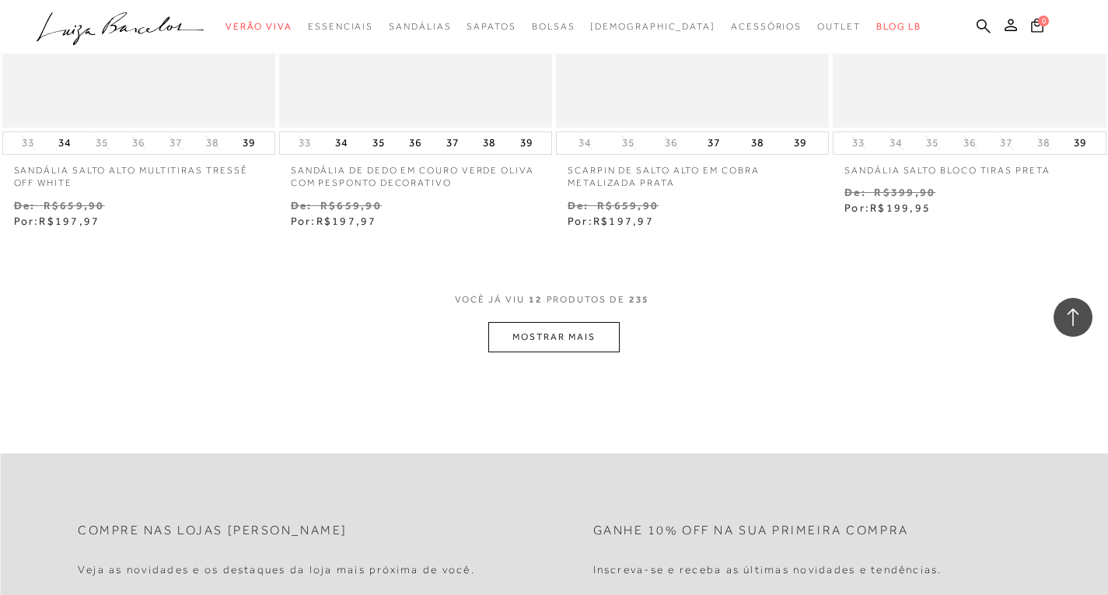
scroll to position [1478, 0]
click at [555, 344] on button "MOSTRAR MAIS" at bounding box center [553, 336] width 131 height 30
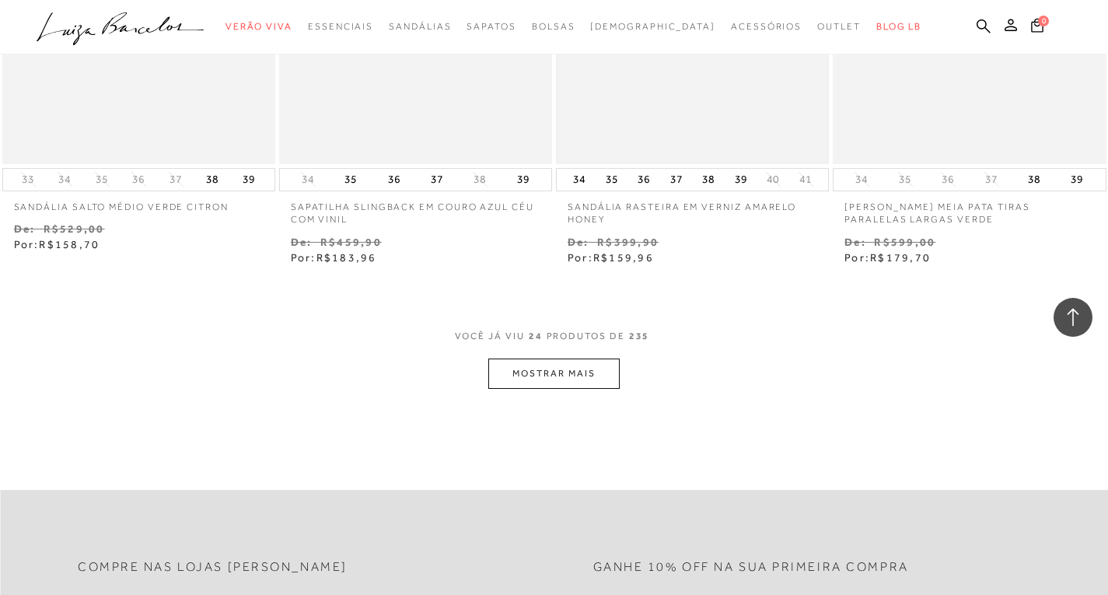
scroll to position [3034, 0]
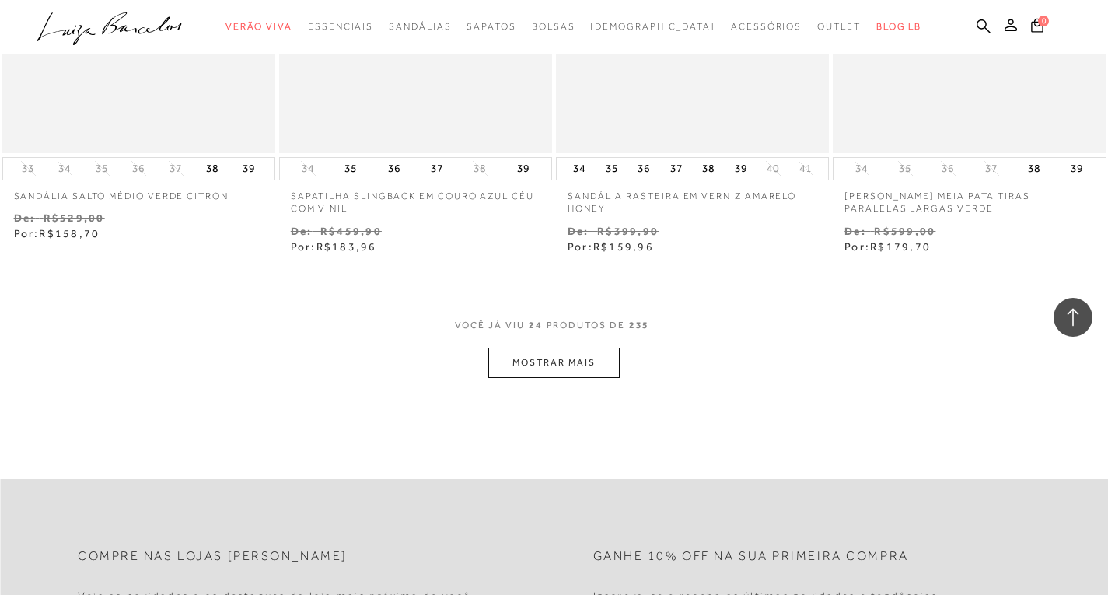
click at [548, 366] on button "MOSTRAR MAIS" at bounding box center [553, 363] width 131 height 30
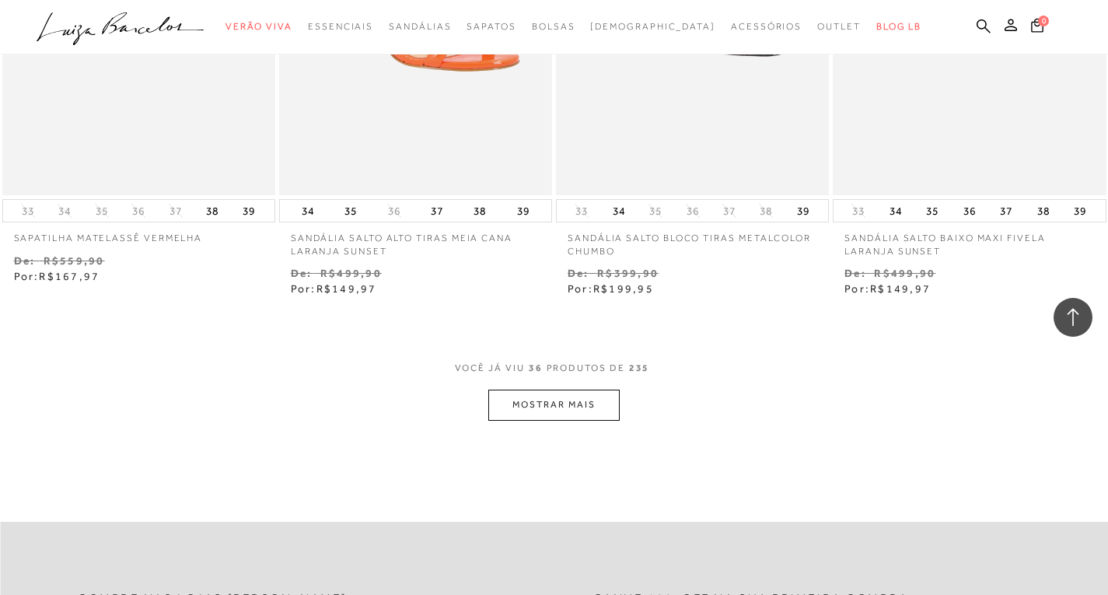
scroll to position [4589, 0]
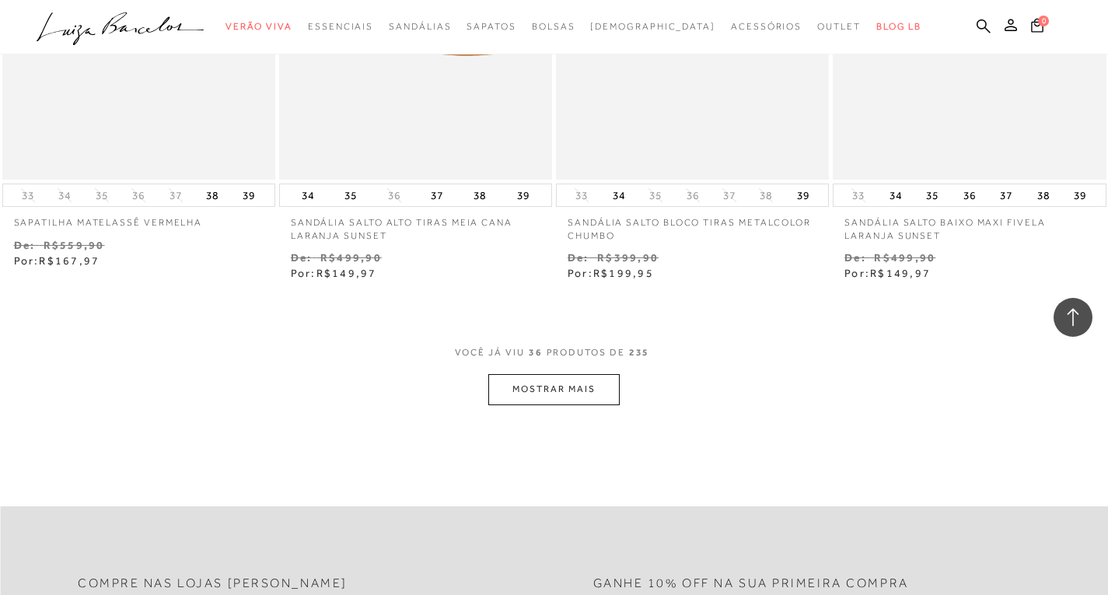
click at [548, 385] on button "MOSTRAR MAIS" at bounding box center [553, 389] width 131 height 30
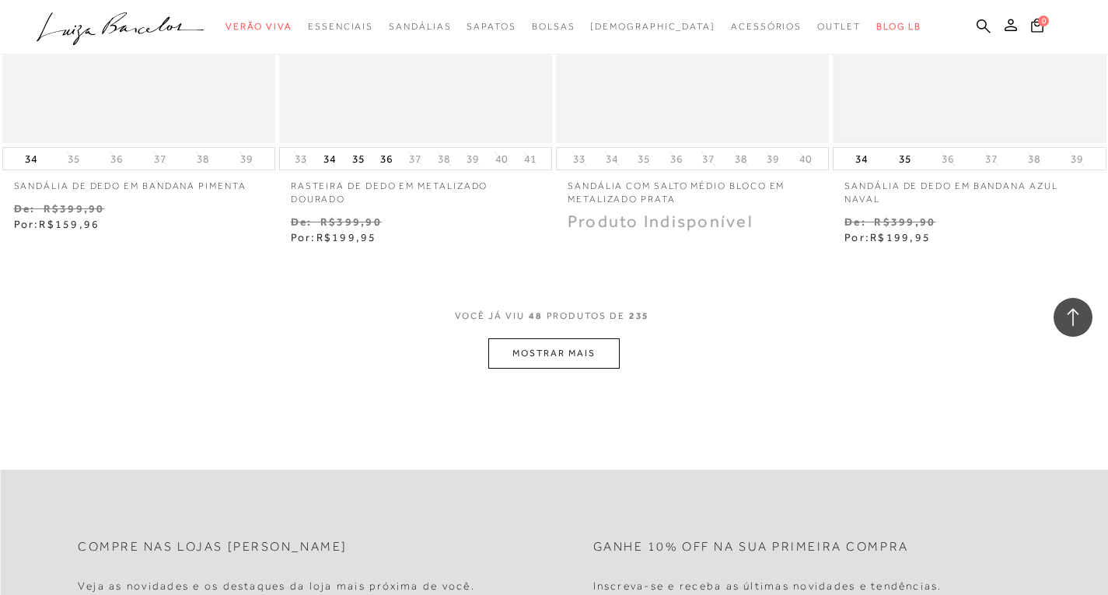
scroll to position [6223, 0]
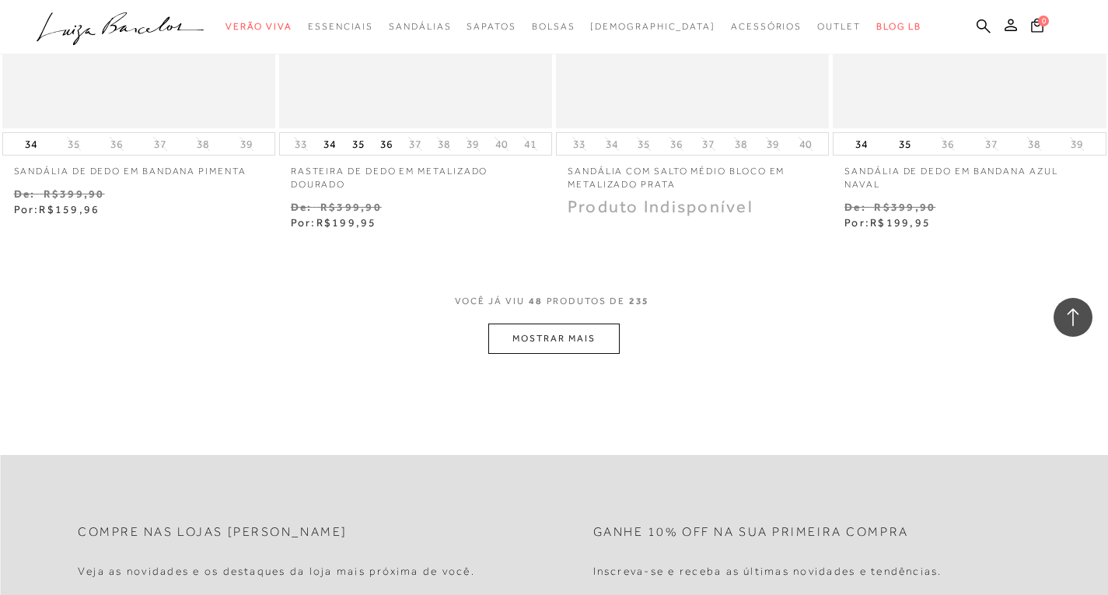
click at [569, 339] on button "MOSTRAR MAIS" at bounding box center [553, 339] width 131 height 30
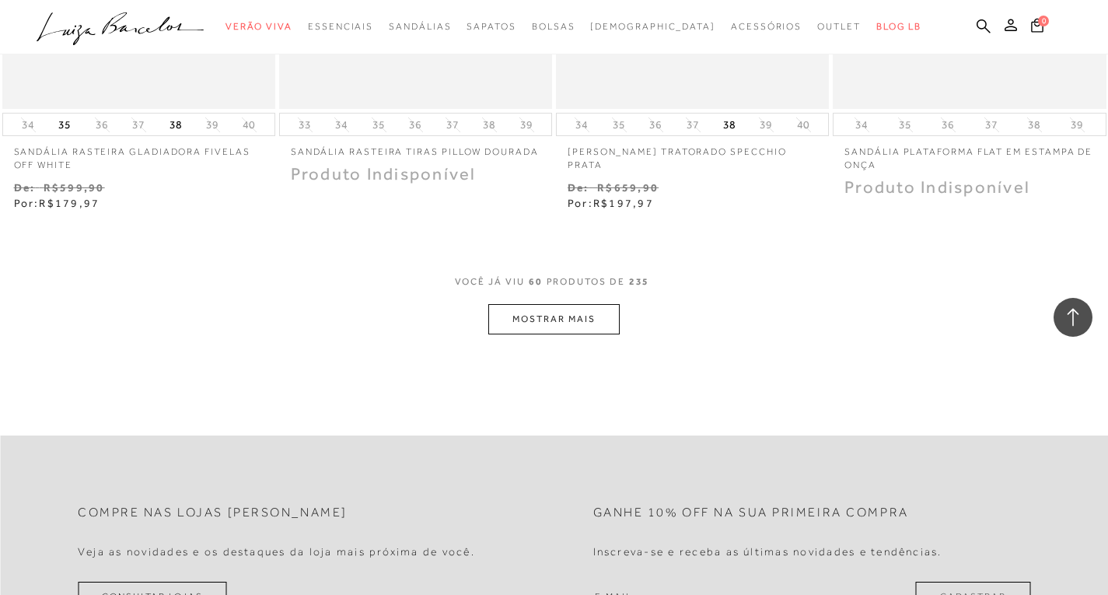
scroll to position [7856, 0]
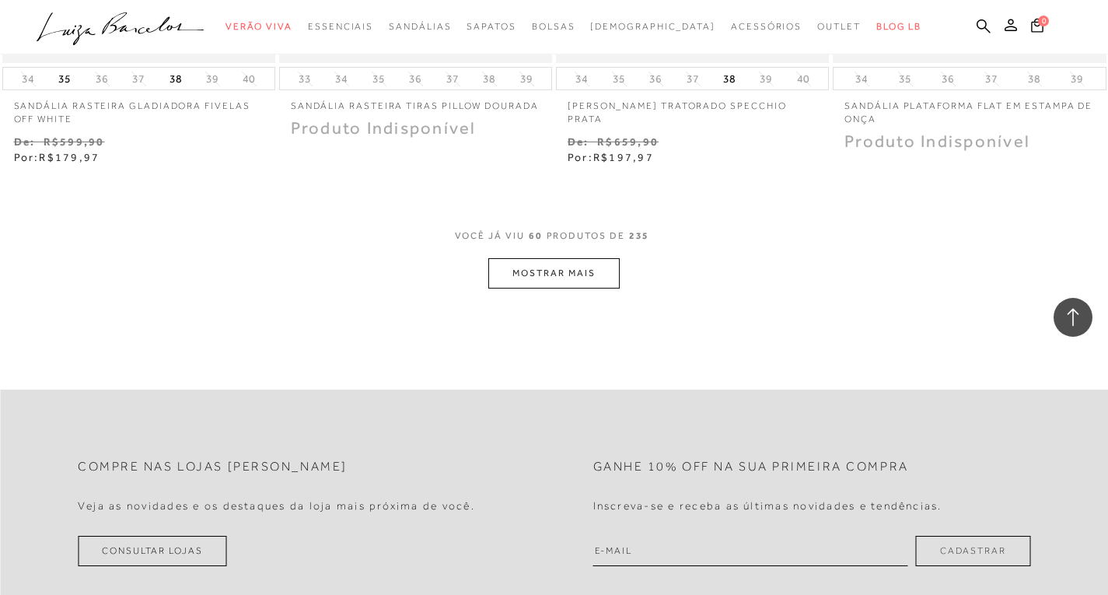
click at [608, 278] on button "MOSTRAR MAIS" at bounding box center [553, 273] width 131 height 30
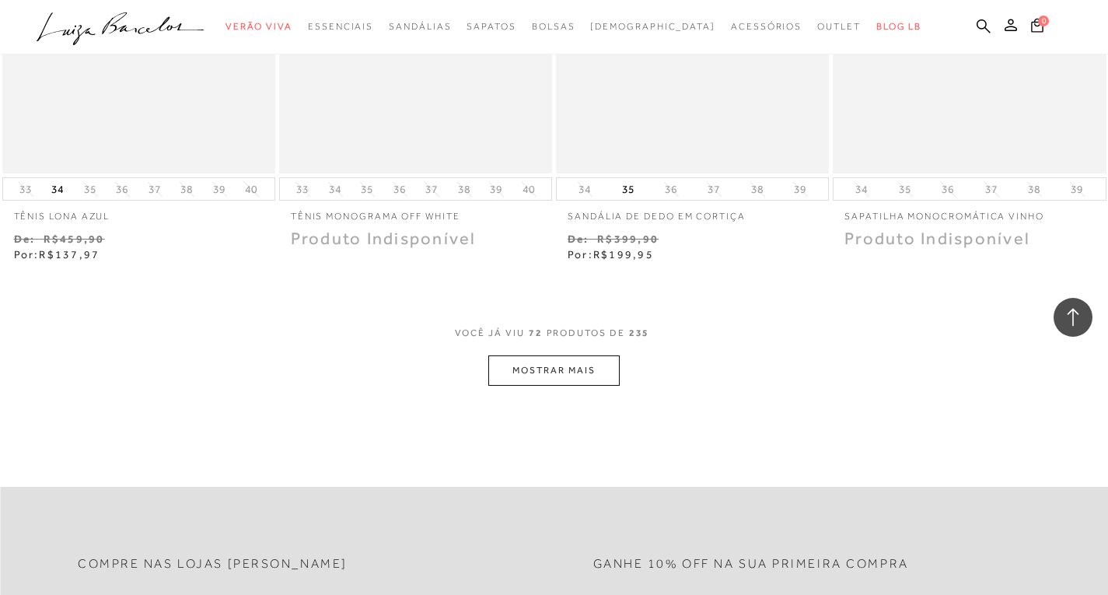
scroll to position [9334, 0]
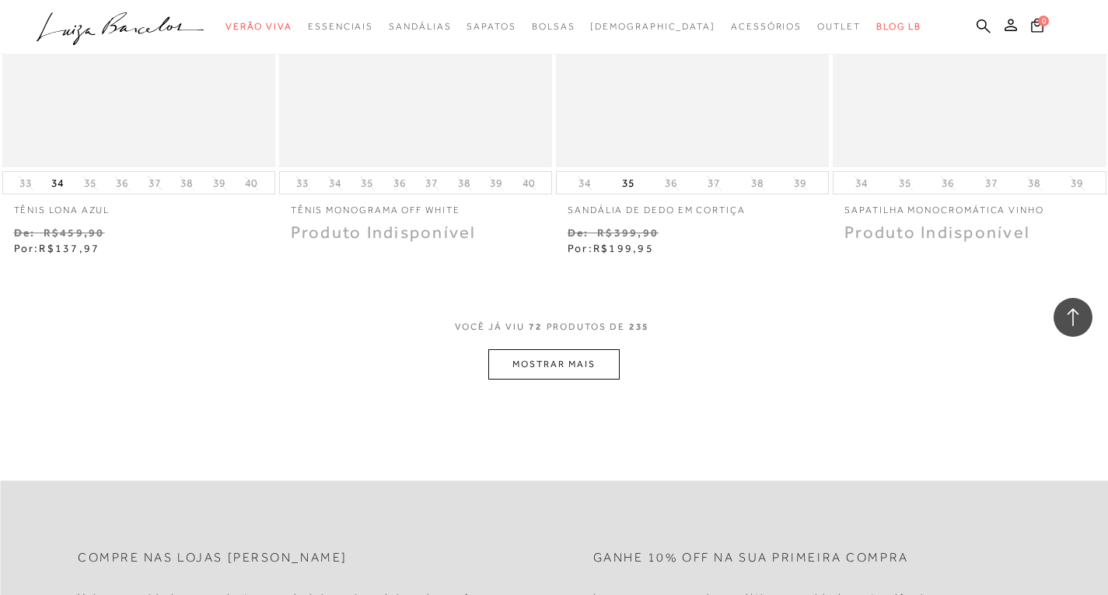
click at [567, 361] on button "MOSTRAR MAIS" at bounding box center [553, 364] width 131 height 30
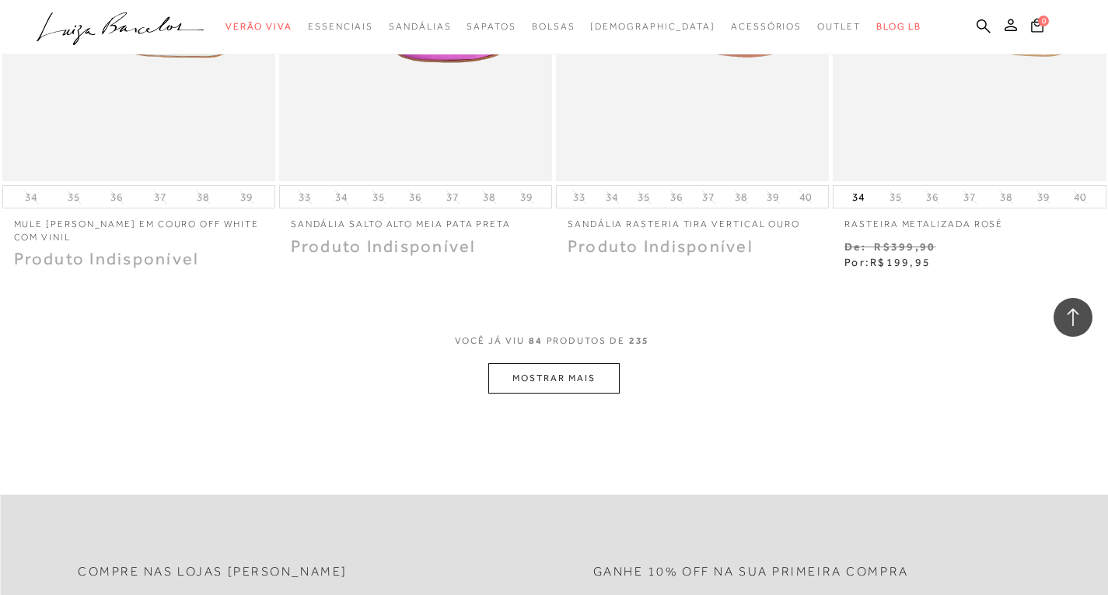
scroll to position [10968, 0]
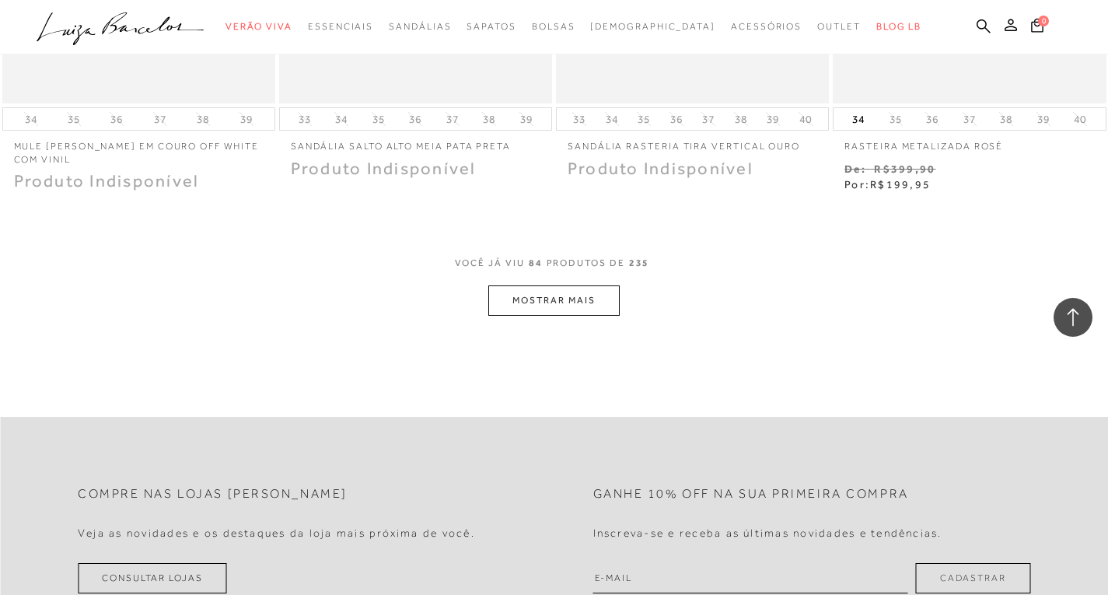
click at [556, 306] on button "MOSTRAR MAIS" at bounding box center [553, 300] width 131 height 30
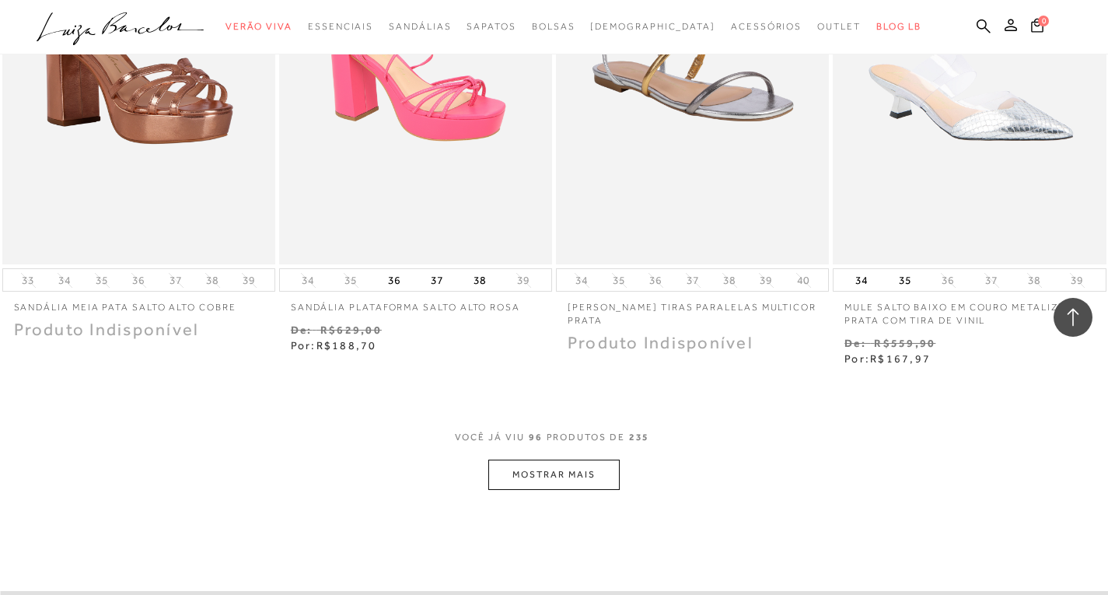
scroll to position [12446, 0]
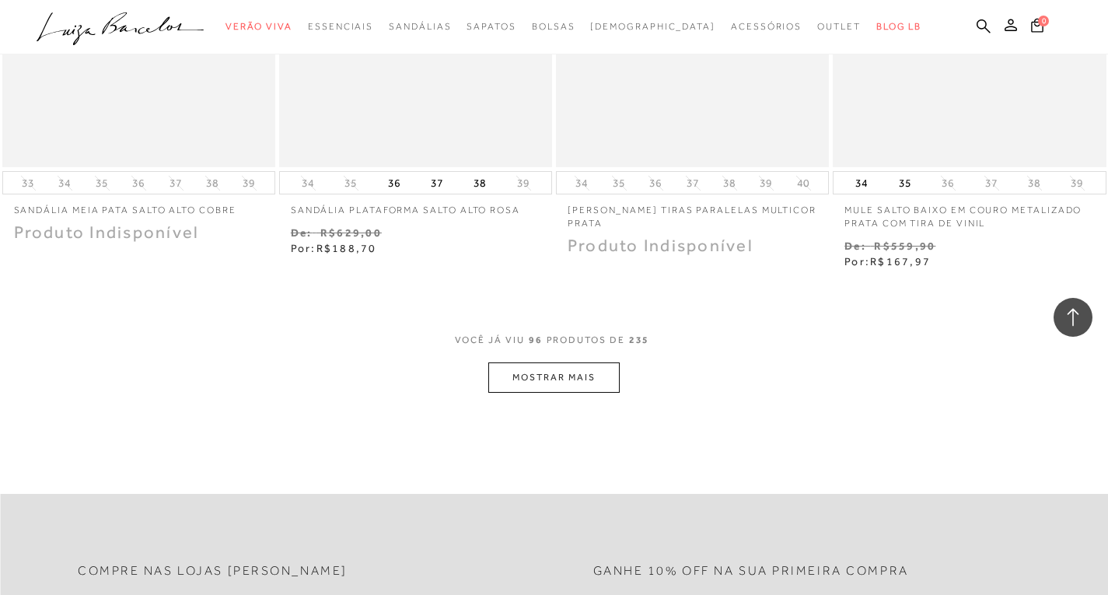
click at [519, 370] on button "MOSTRAR MAIS" at bounding box center [553, 377] width 131 height 30
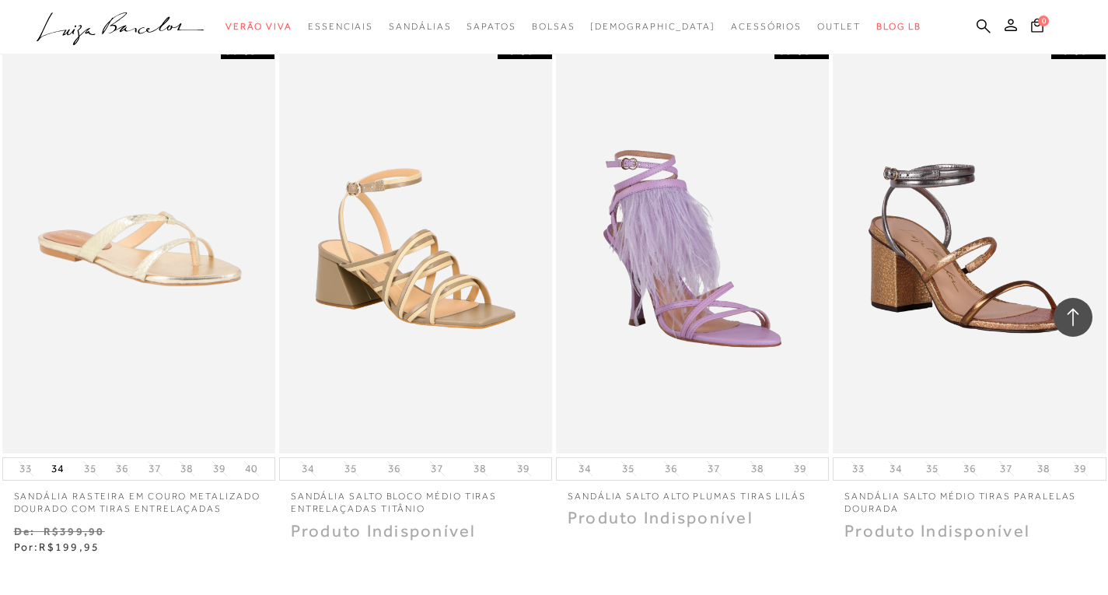
scroll to position [13768, 0]
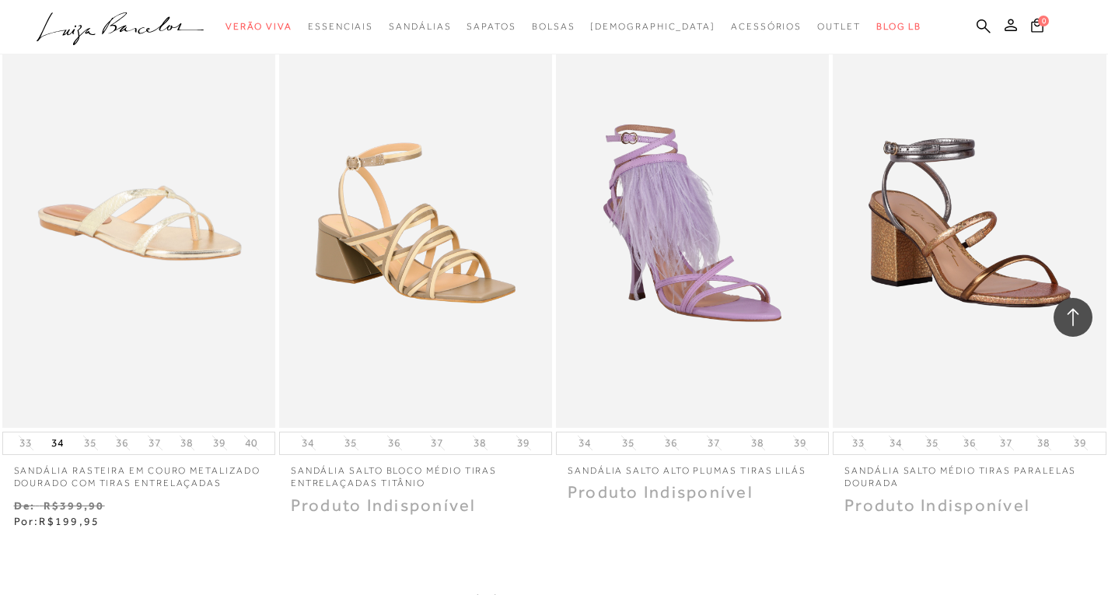
click at [1071, 311] on icon at bounding box center [1074, 317] width 12 height 18
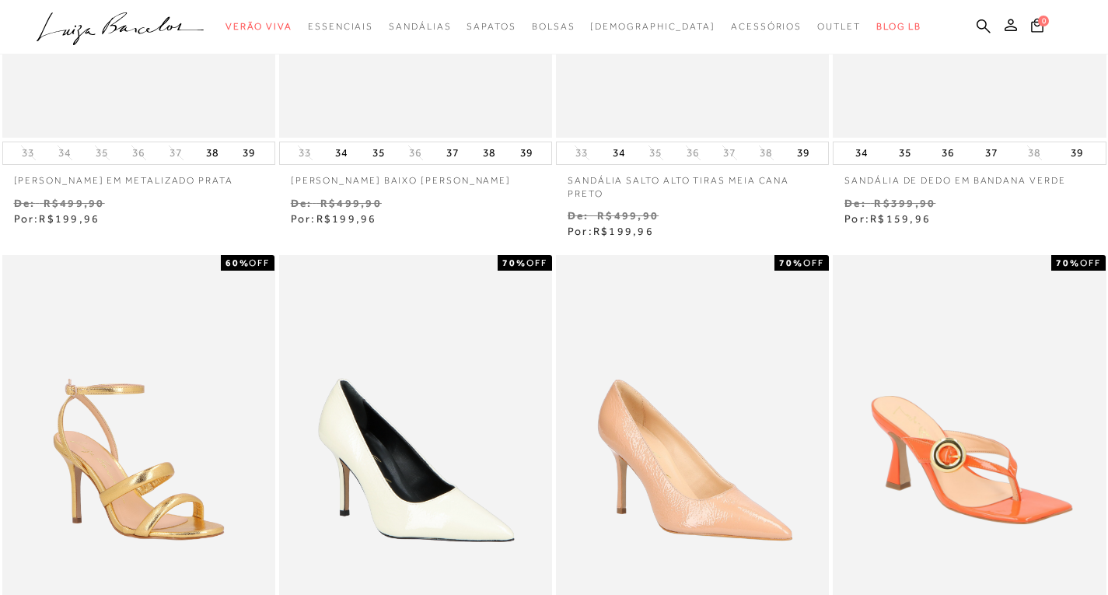
scroll to position [0, 0]
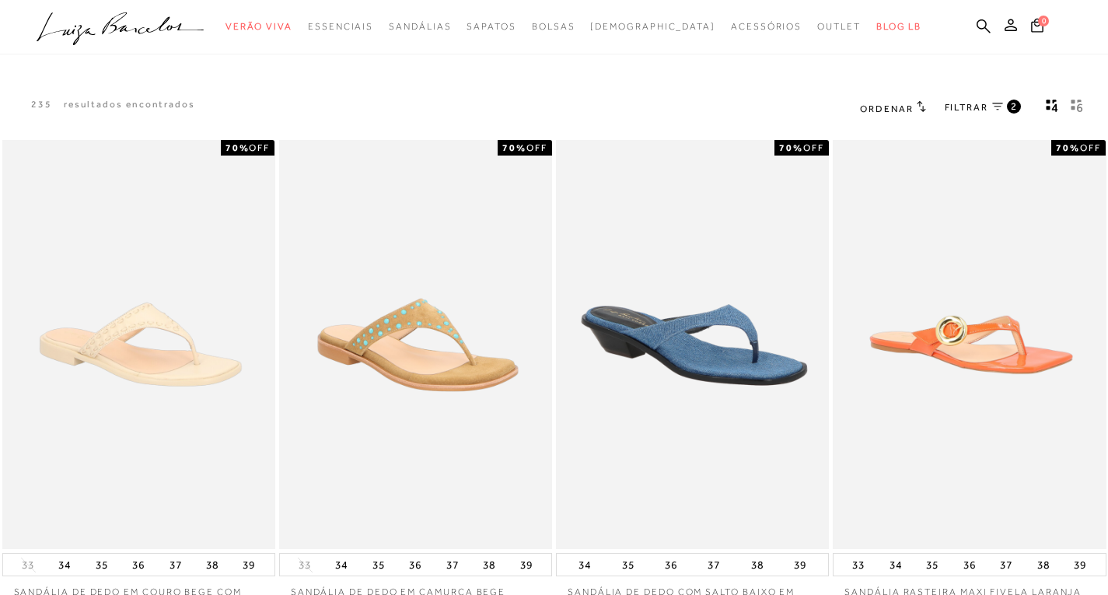
click at [1077, 106] on icon "gridText6Desc" at bounding box center [1077, 106] width 12 height 14
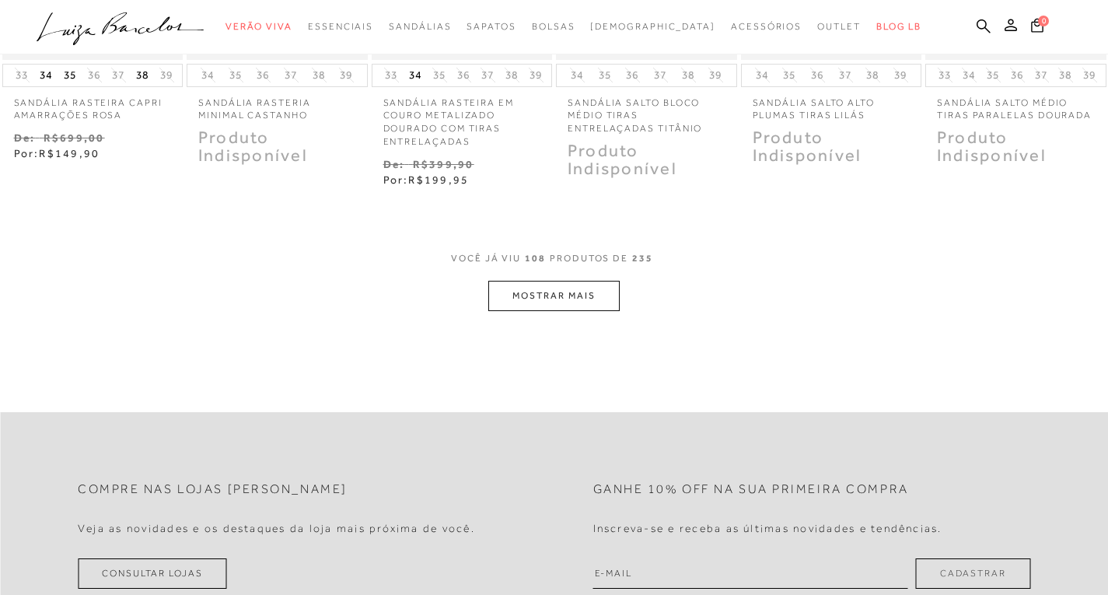
scroll to position [778, 0]
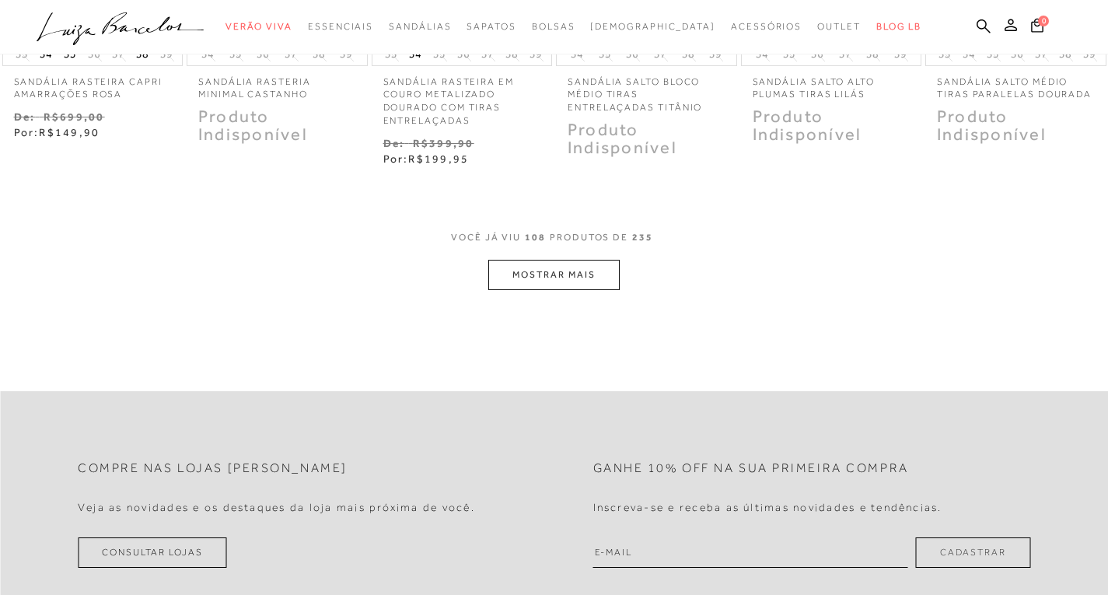
click at [595, 277] on button "MOSTRAR MAIS" at bounding box center [553, 275] width 131 height 30
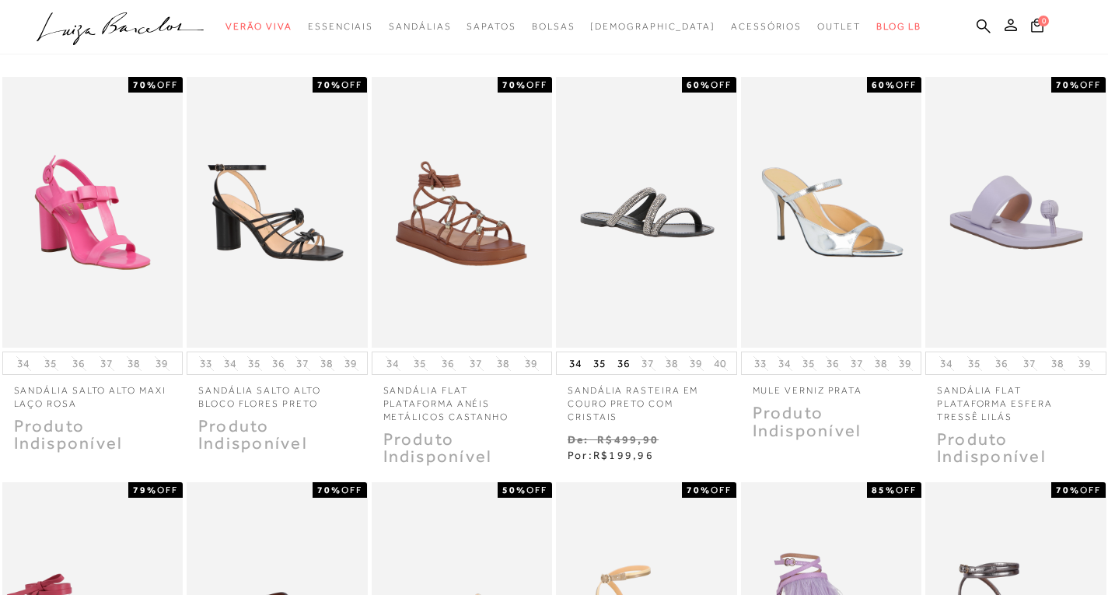
scroll to position [0, 0]
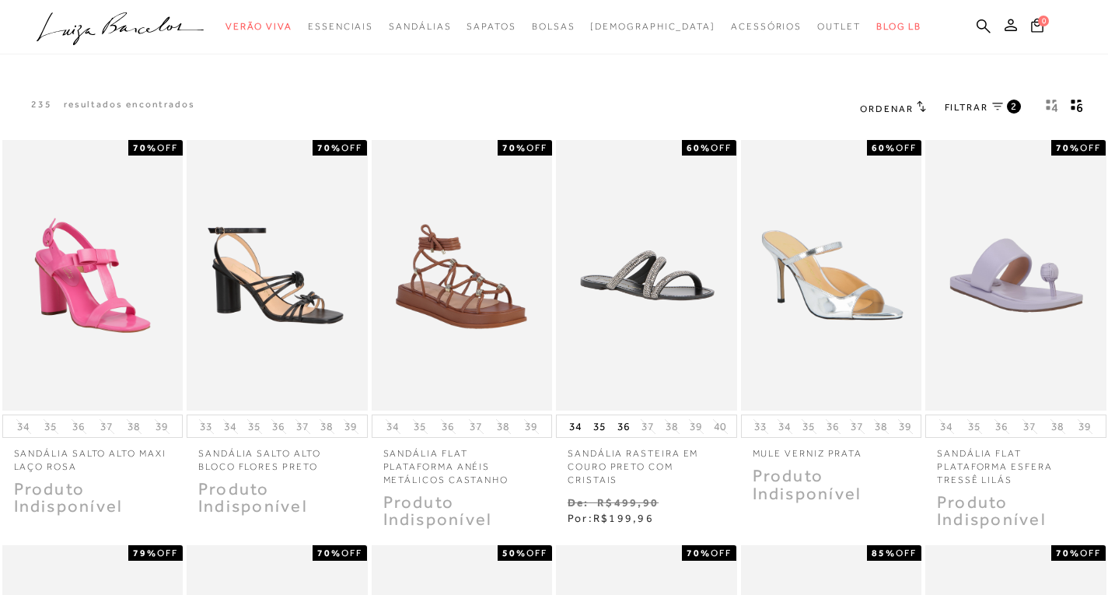
click at [982, 103] on span "FILTRAR" at bounding box center [967, 107] width 44 height 13
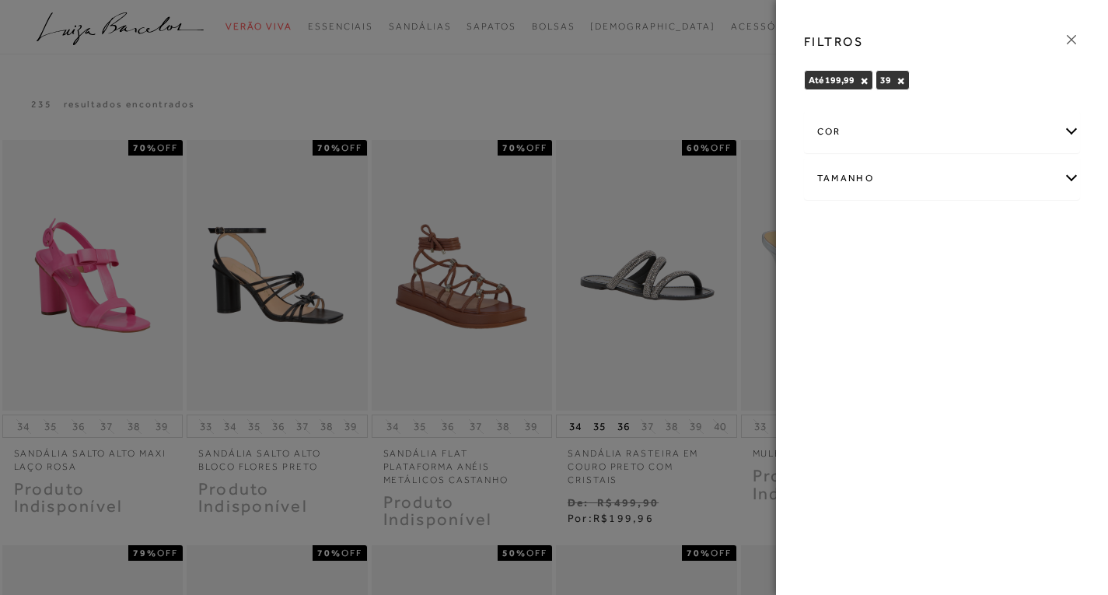
click at [1062, 130] on div "cor" at bounding box center [942, 131] width 275 height 41
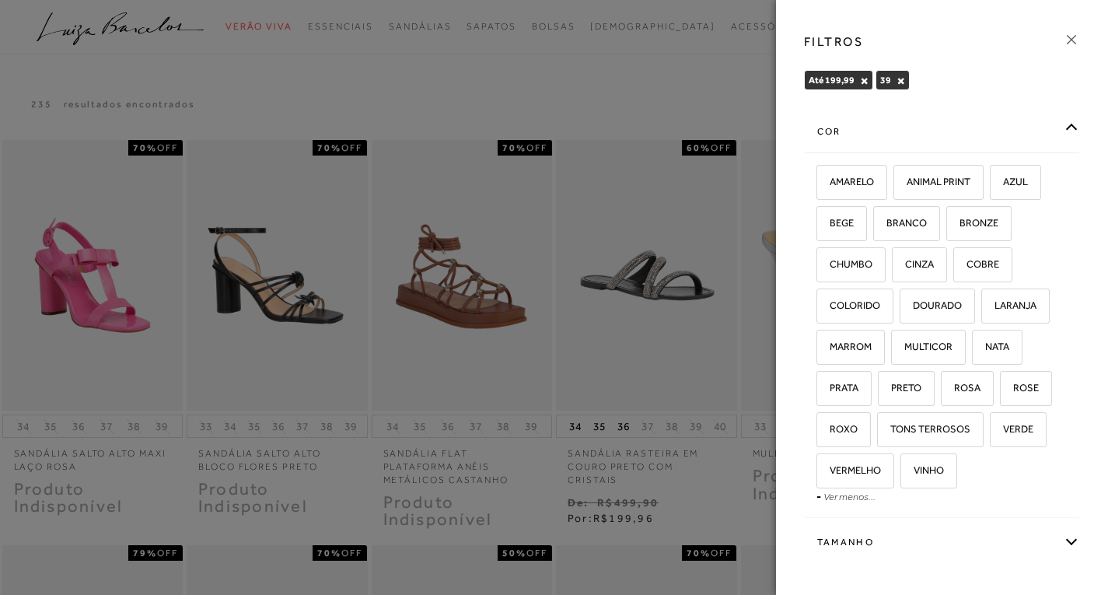
click at [1062, 130] on div "cor" at bounding box center [942, 131] width 275 height 41
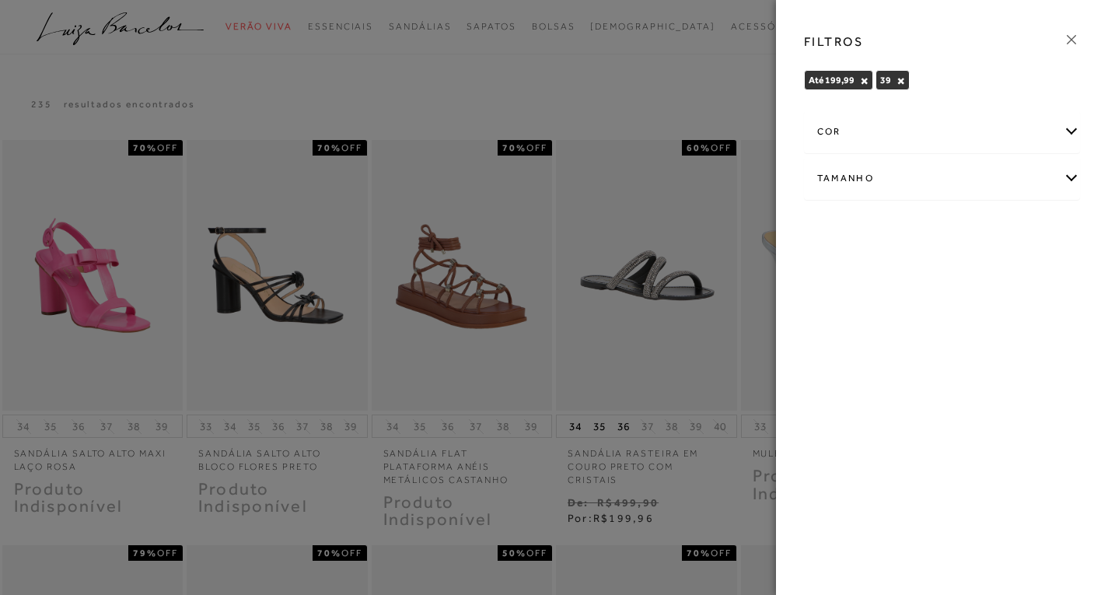
click at [1070, 174] on div "Tamanho" at bounding box center [942, 178] width 275 height 41
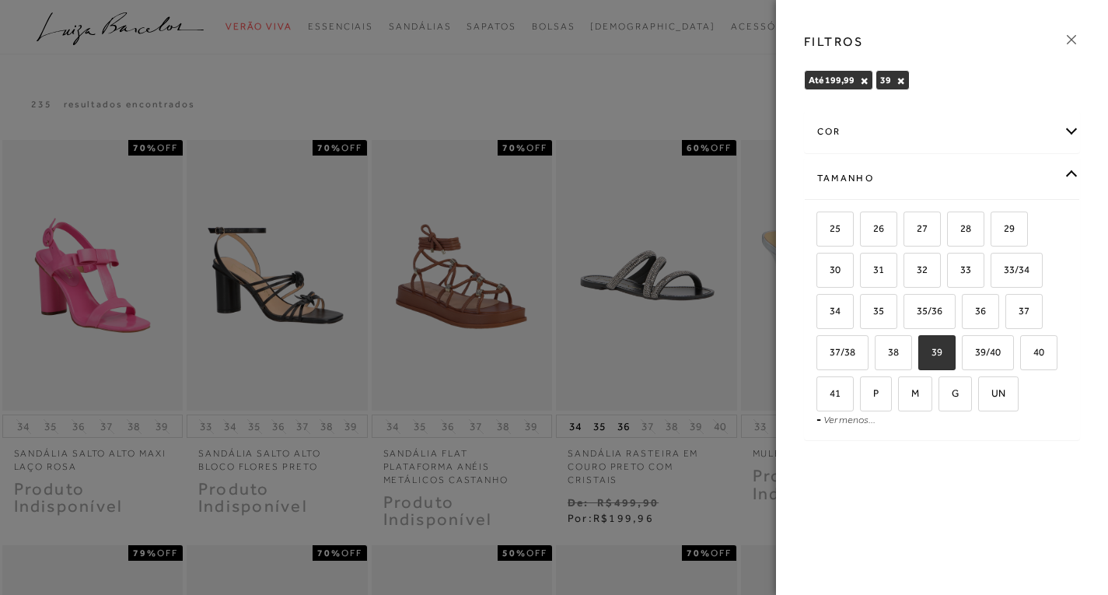
click at [1069, 180] on div "Tamanho" at bounding box center [942, 178] width 275 height 41
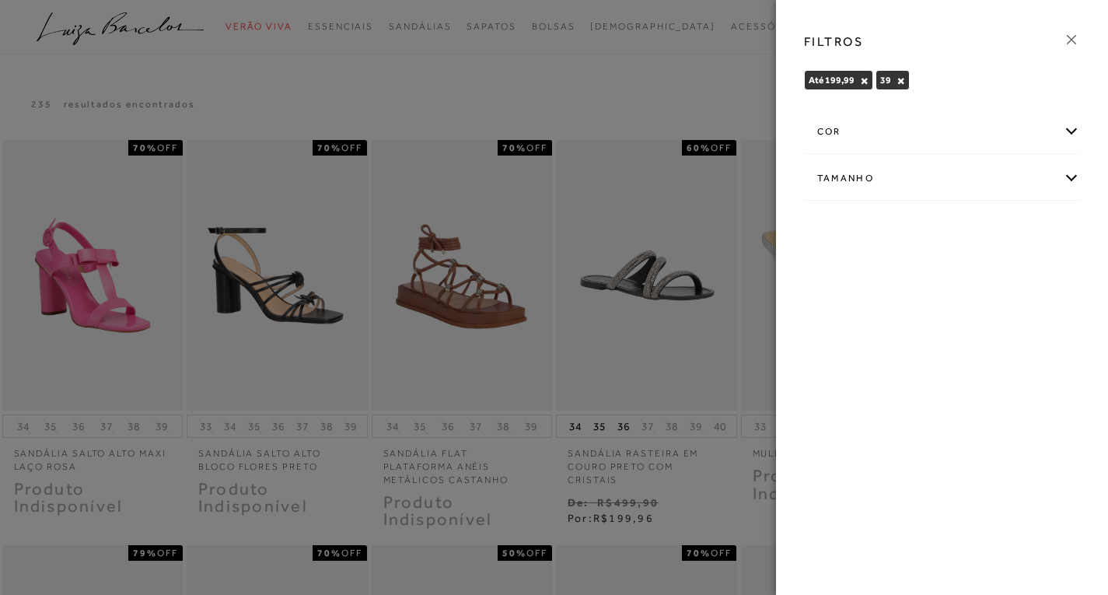
click at [1068, 40] on icon at bounding box center [1071, 39] width 17 height 17
